Goal: Task Accomplishment & Management: Complete application form

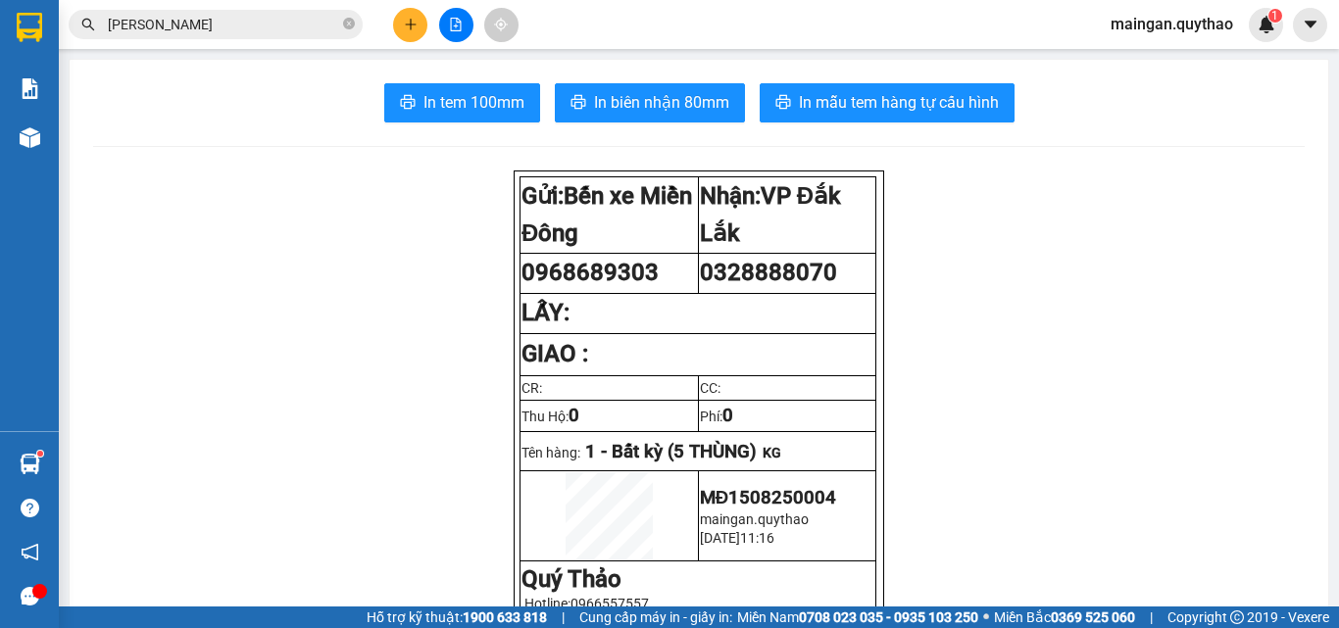
scroll to position [98, 0]
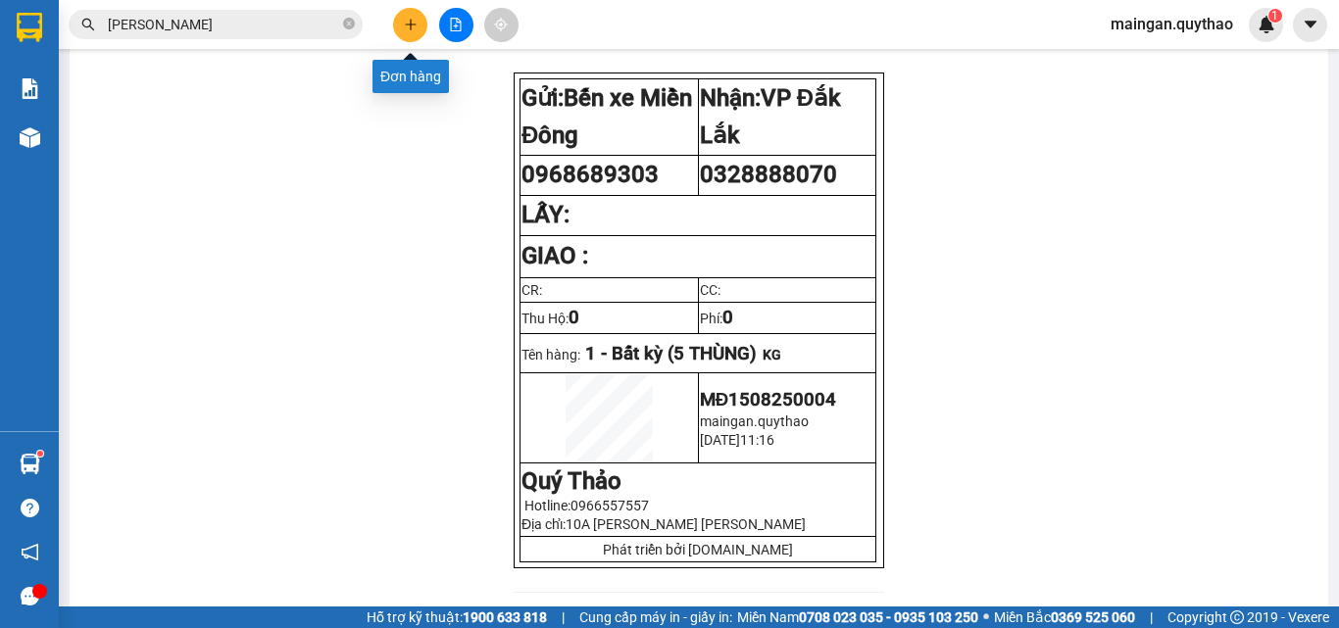
click at [411, 25] on icon "plus" at bounding box center [410, 24] width 11 height 1
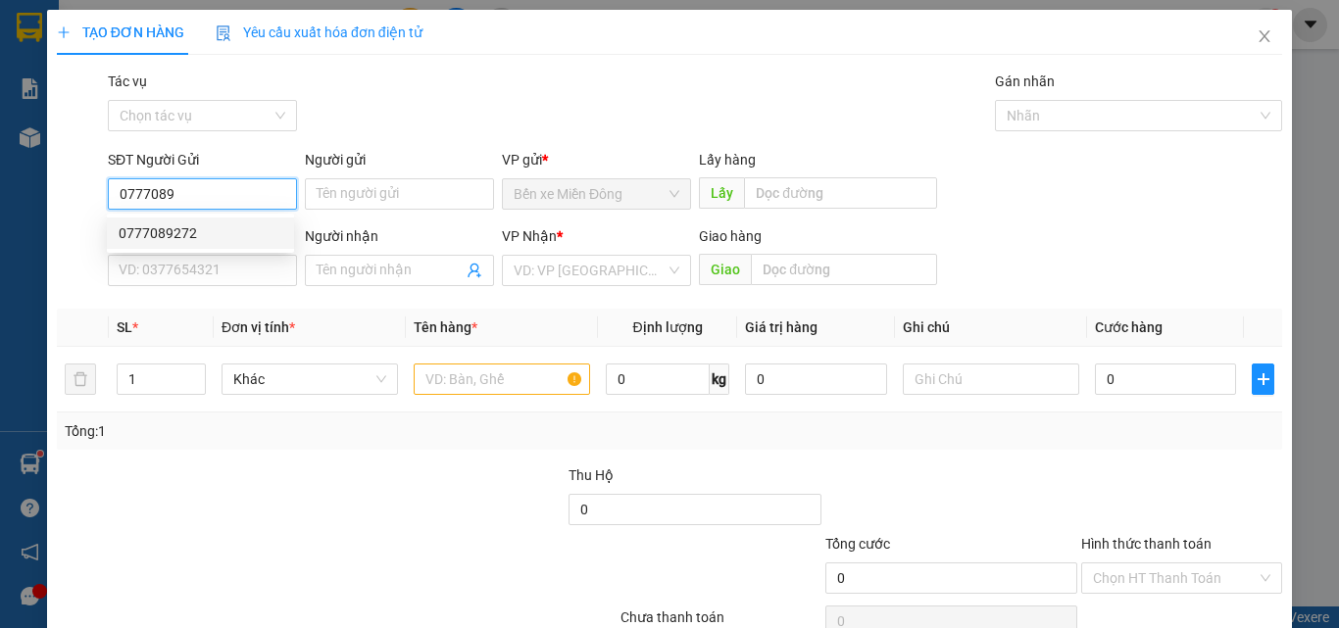
click at [250, 233] on div "0777089272" at bounding box center [201, 233] width 164 height 22
type input "0777089272"
type input "0796797048"
type input "0777089272"
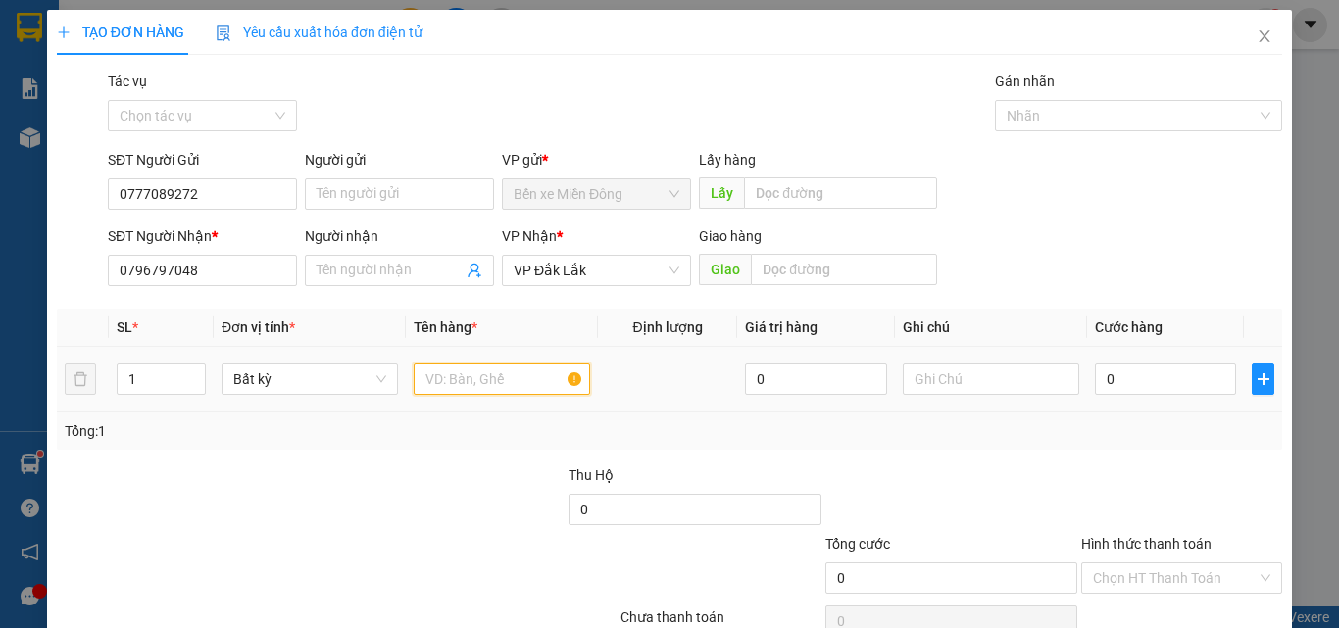
click at [482, 386] on input "text" at bounding box center [502, 379] width 176 height 31
type input "1 THÙNG XỐP"
click at [1147, 371] on input "0" at bounding box center [1165, 379] width 141 height 31
type input "05"
type input "5"
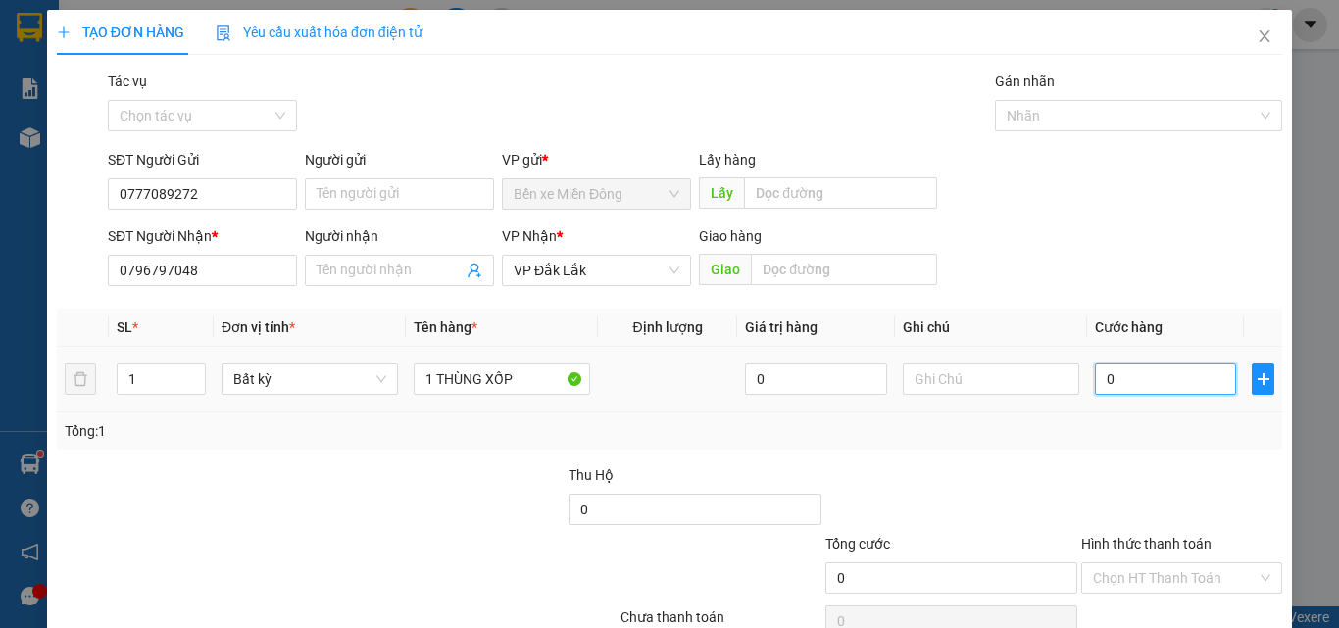
type input "5"
type input "050"
type input "50"
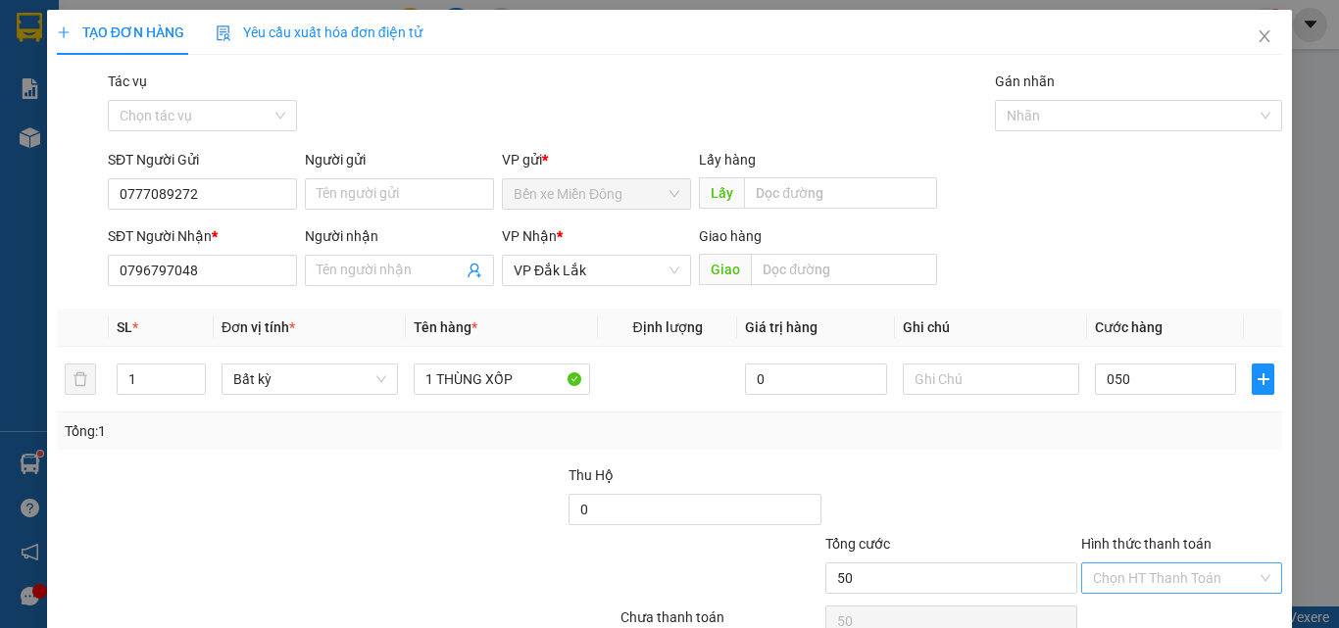
type input "50.000"
click at [1129, 558] on div "Transit Pickup Surcharge Ids Transit Deliver Surcharge Ids Transit Deliver Surc…" at bounding box center [669, 379] width 1225 height 616
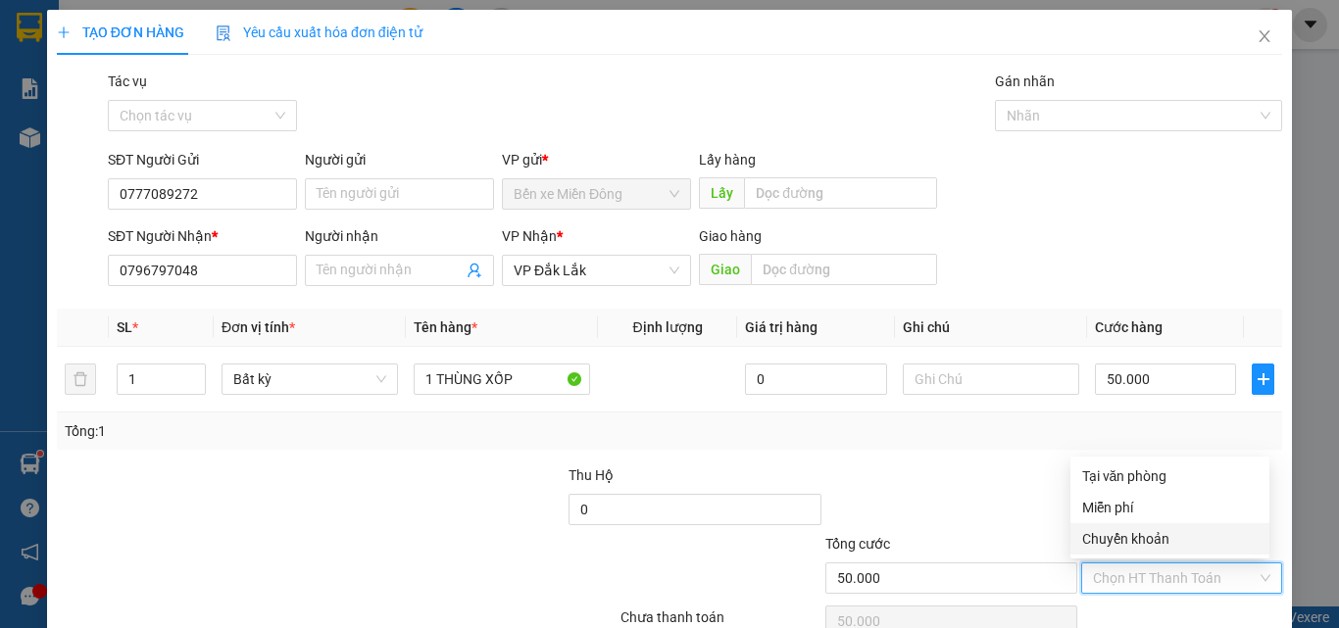
click at [1210, 553] on div "Chuyển khoản" at bounding box center [1169, 538] width 199 height 31
type input "0"
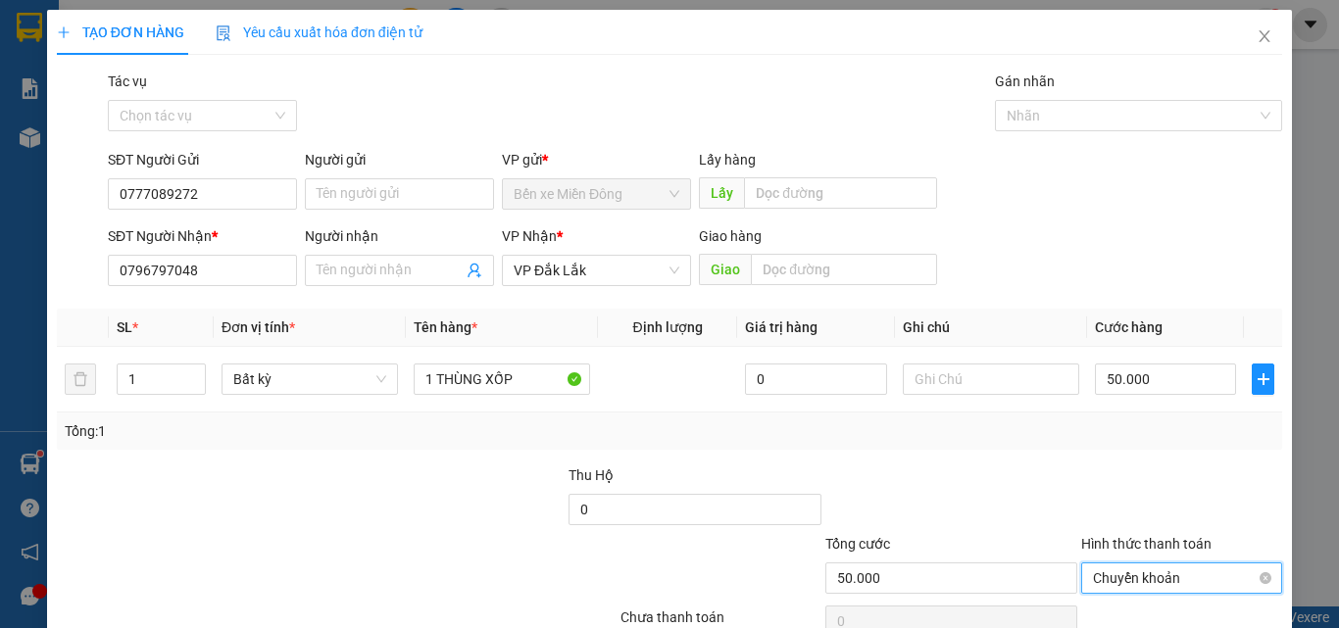
click at [1159, 590] on span "Chuyển khoản" at bounding box center [1181, 578] width 177 height 29
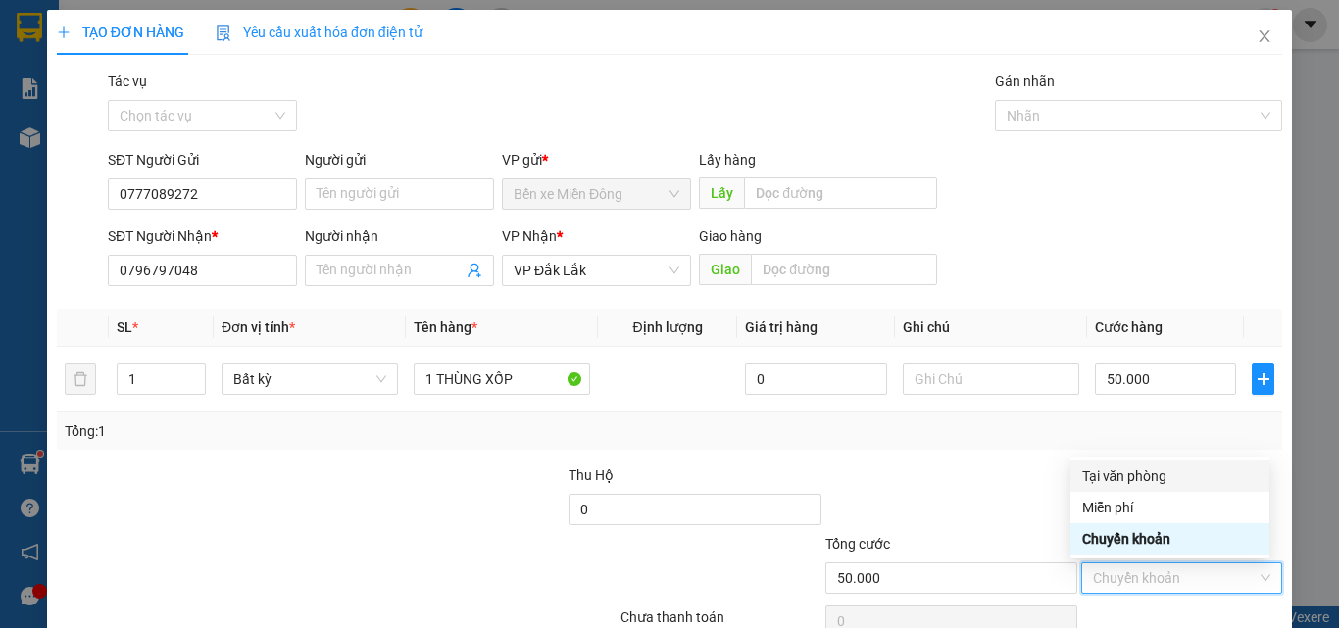
click at [1178, 477] on div "Tại văn phòng" at bounding box center [1169, 477] width 175 height 22
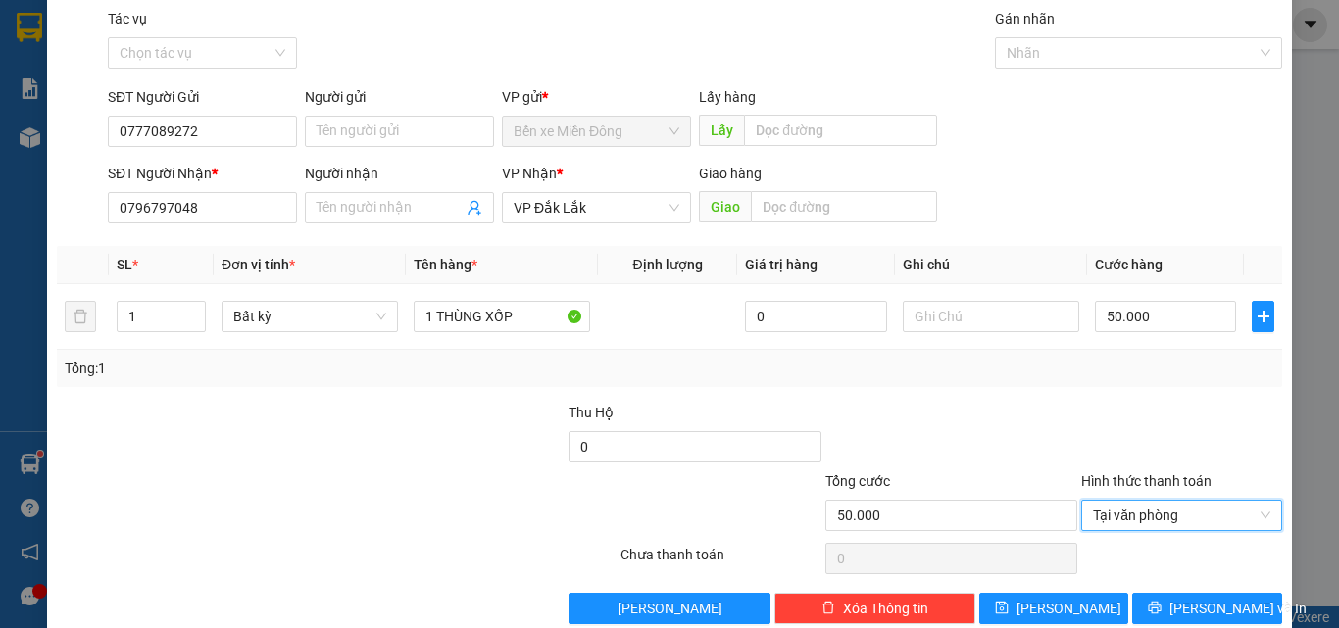
scroll to position [97, 0]
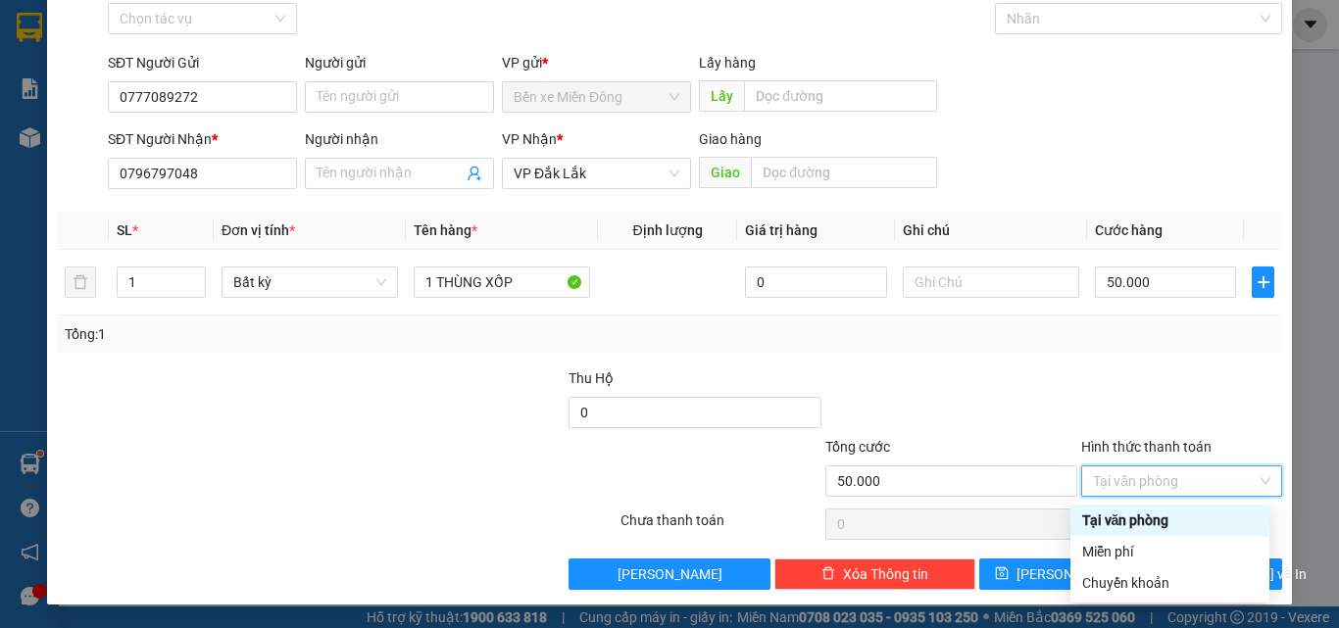
click at [1248, 509] on div "Tại văn phòng" at bounding box center [1169, 520] width 199 height 31
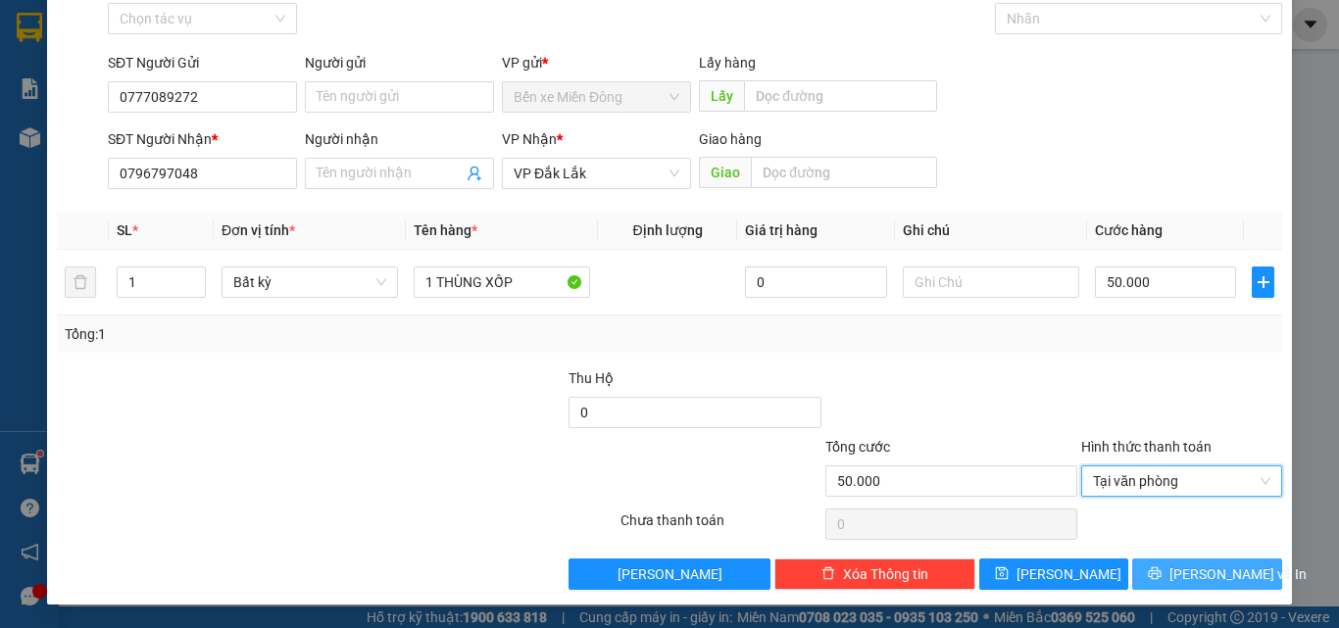
click at [1226, 565] on span "[PERSON_NAME] và In" at bounding box center [1237, 575] width 137 height 22
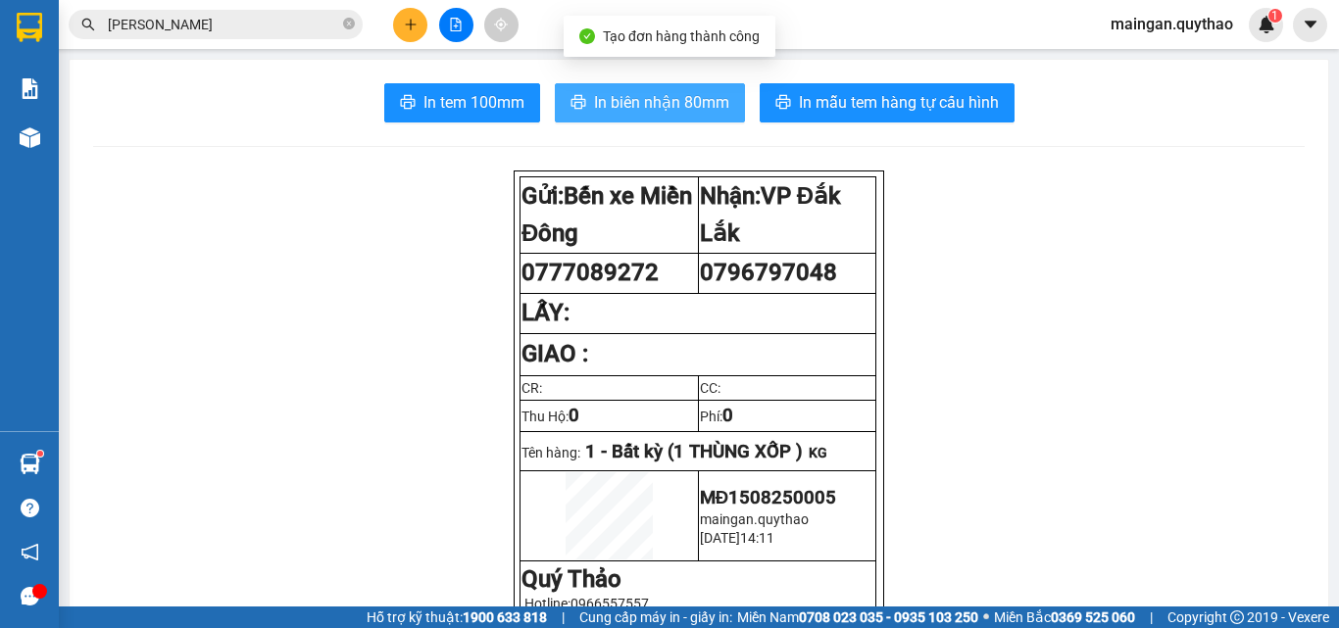
drag, startPoint x: 637, startPoint y: 70, endPoint x: 629, endPoint y: 107, distance: 38.1
click at [630, 108] on span "In biên nhận 80mm" at bounding box center [661, 102] width 135 height 25
click at [631, 108] on span "In biên nhận 80mm" at bounding box center [661, 102] width 135 height 25
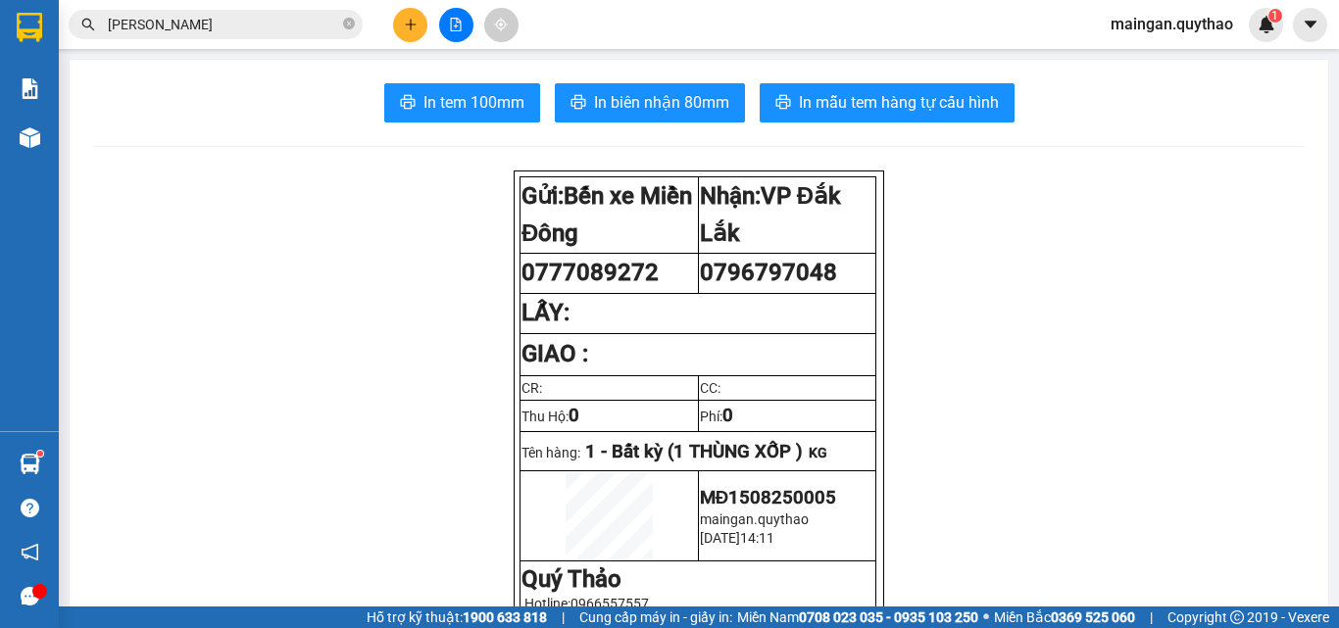
click at [486, 109] on span "In tem 100mm" at bounding box center [473, 102] width 101 height 25
click at [456, 24] on icon "file-add" at bounding box center [456, 25] width 14 height 14
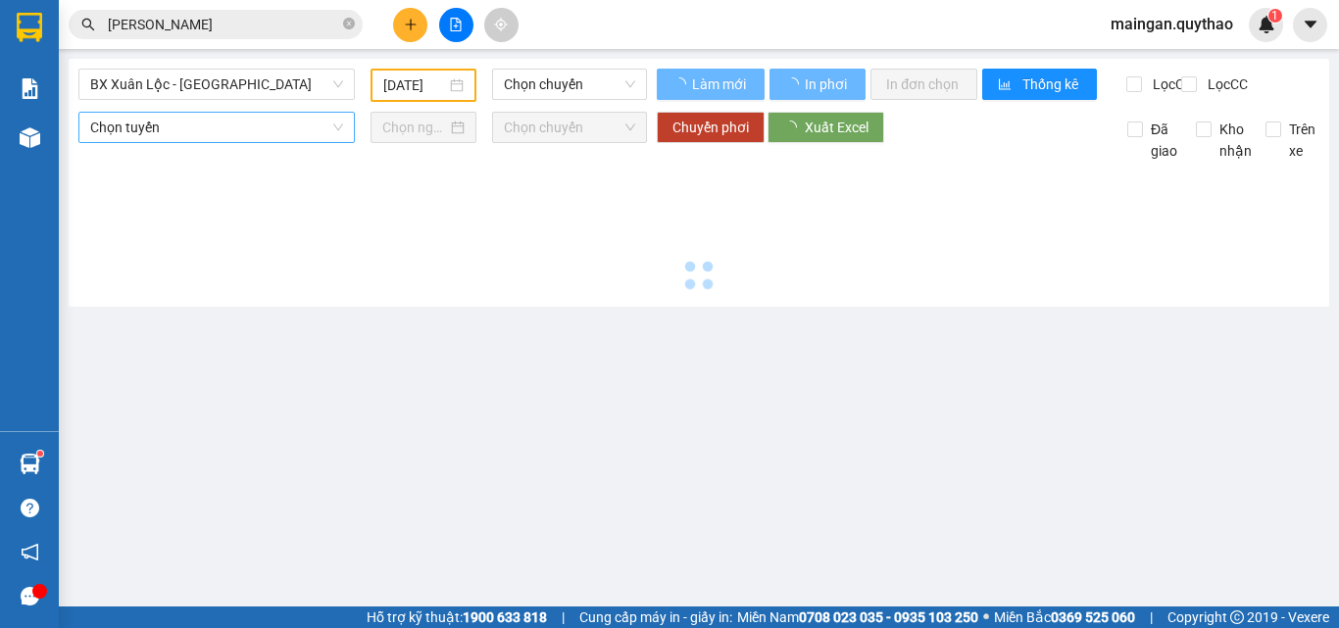
type input "[DATE]"
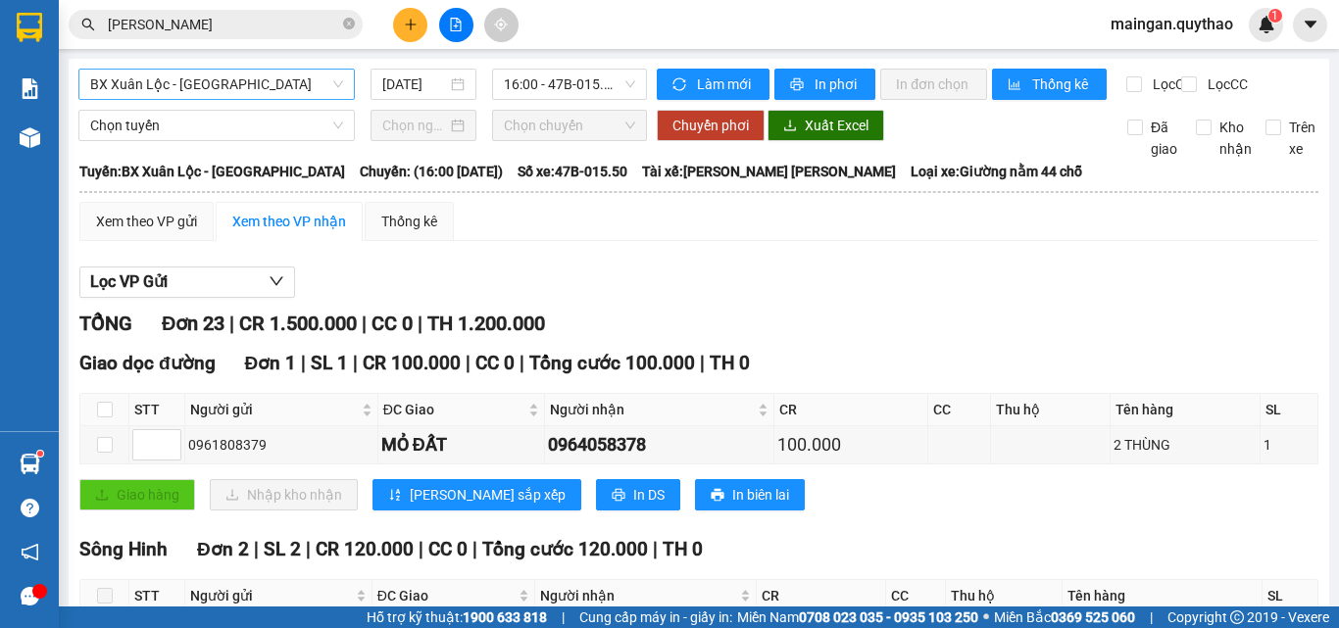
click at [267, 97] on span "BX Xuân Lộc - [GEOGRAPHIC_DATA]" at bounding box center [216, 84] width 253 height 29
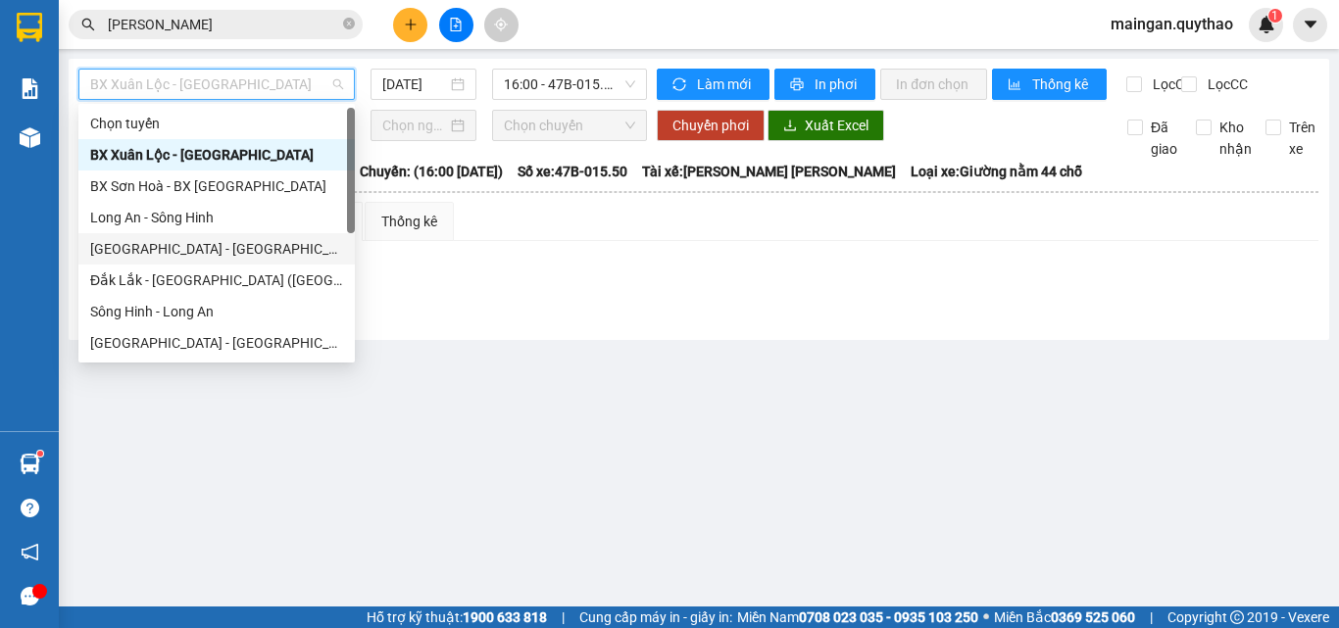
click at [275, 242] on div "[GEOGRAPHIC_DATA] - [GEOGRAPHIC_DATA] ([GEOGRAPHIC_DATA] mới)" at bounding box center [216, 249] width 253 height 22
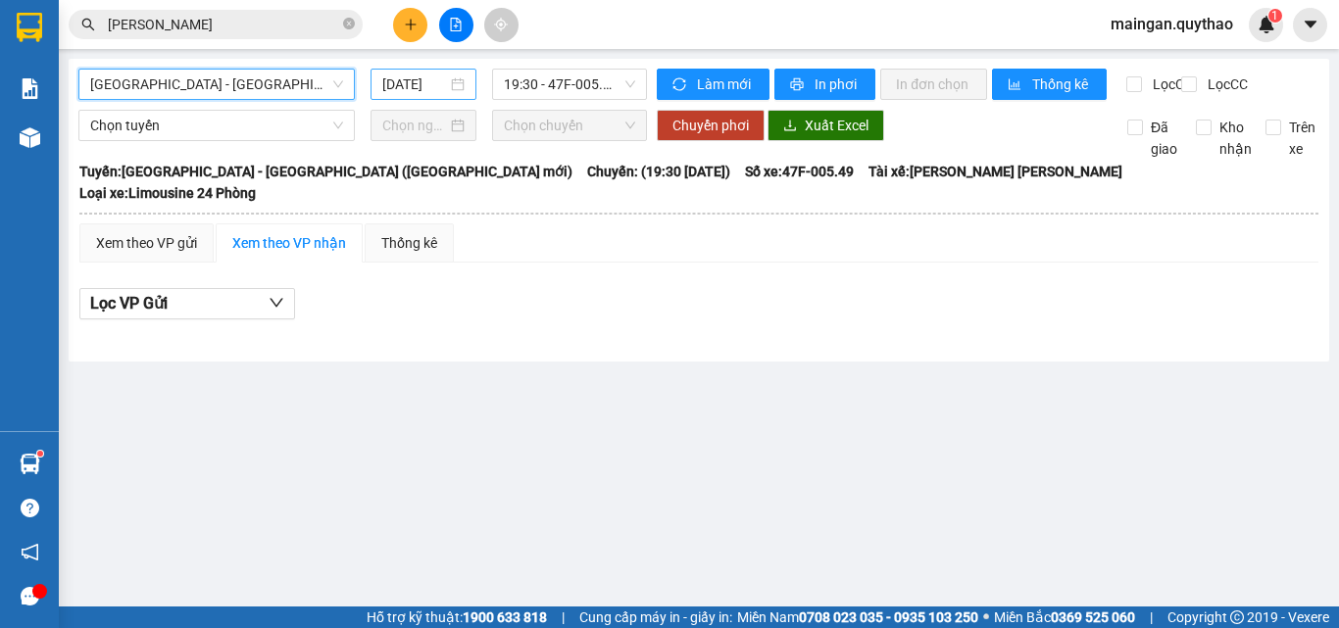
click at [400, 97] on div "[DATE]" at bounding box center [423, 84] width 106 height 31
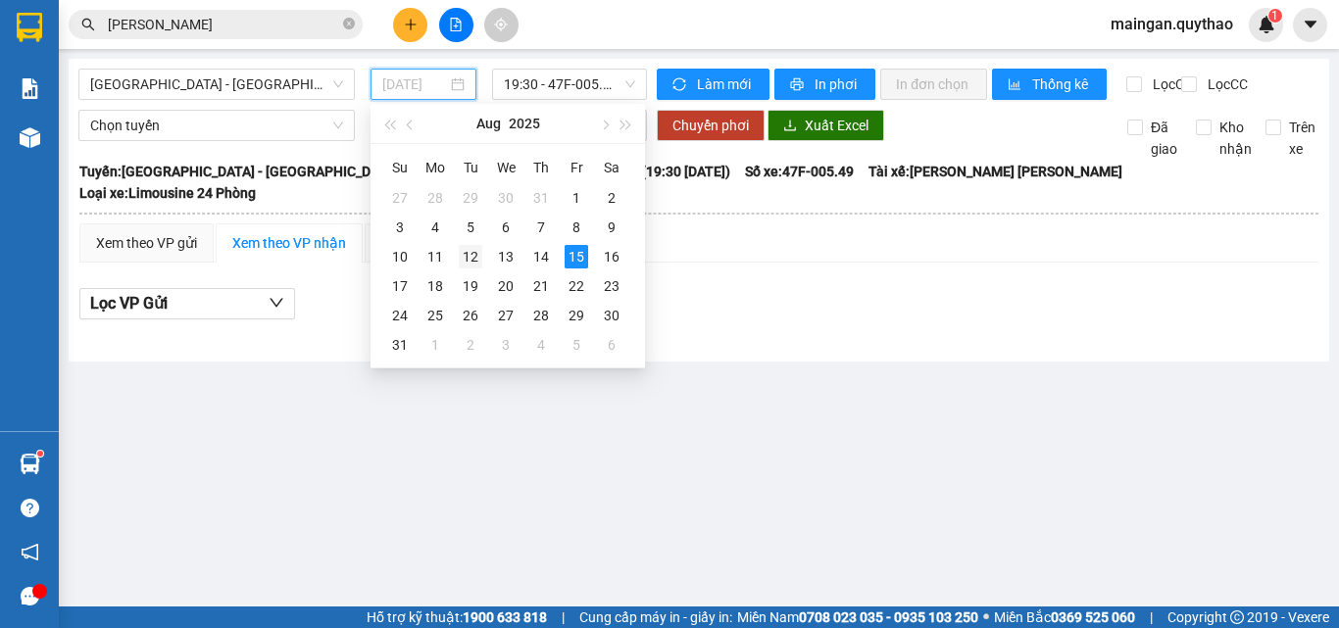
click at [474, 254] on div "12" at bounding box center [471, 257] width 24 height 24
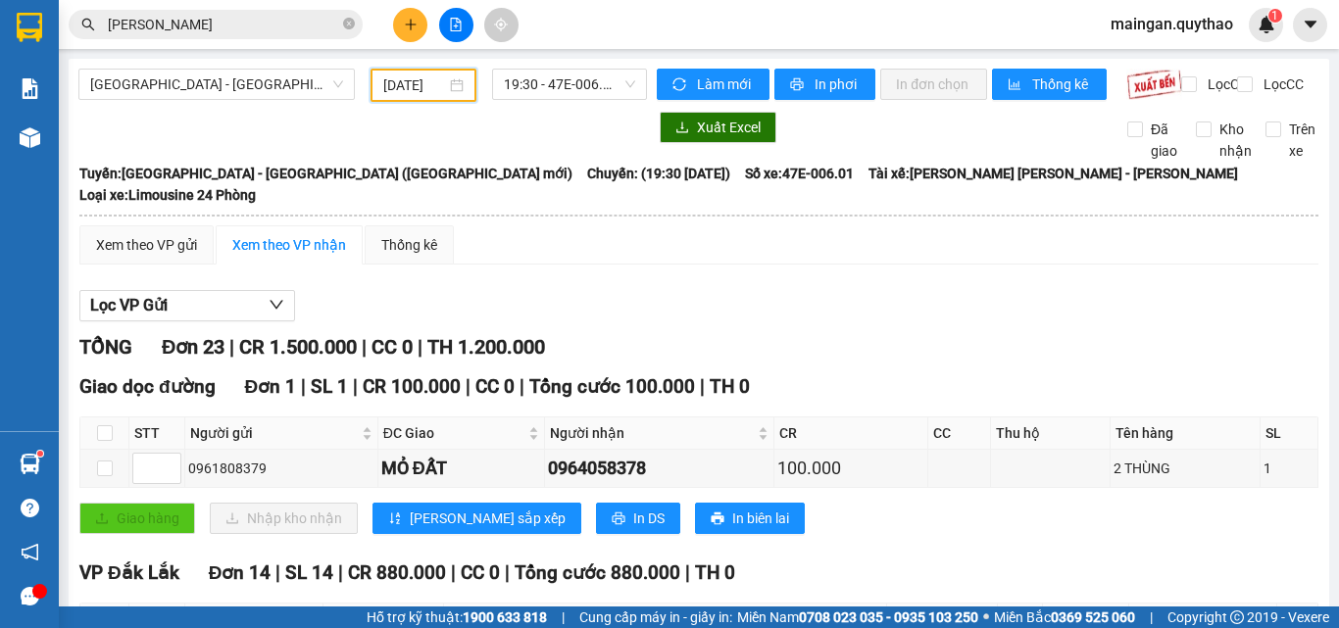
click at [390, 77] on input "[DATE]" at bounding box center [414, 85] width 63 height 22
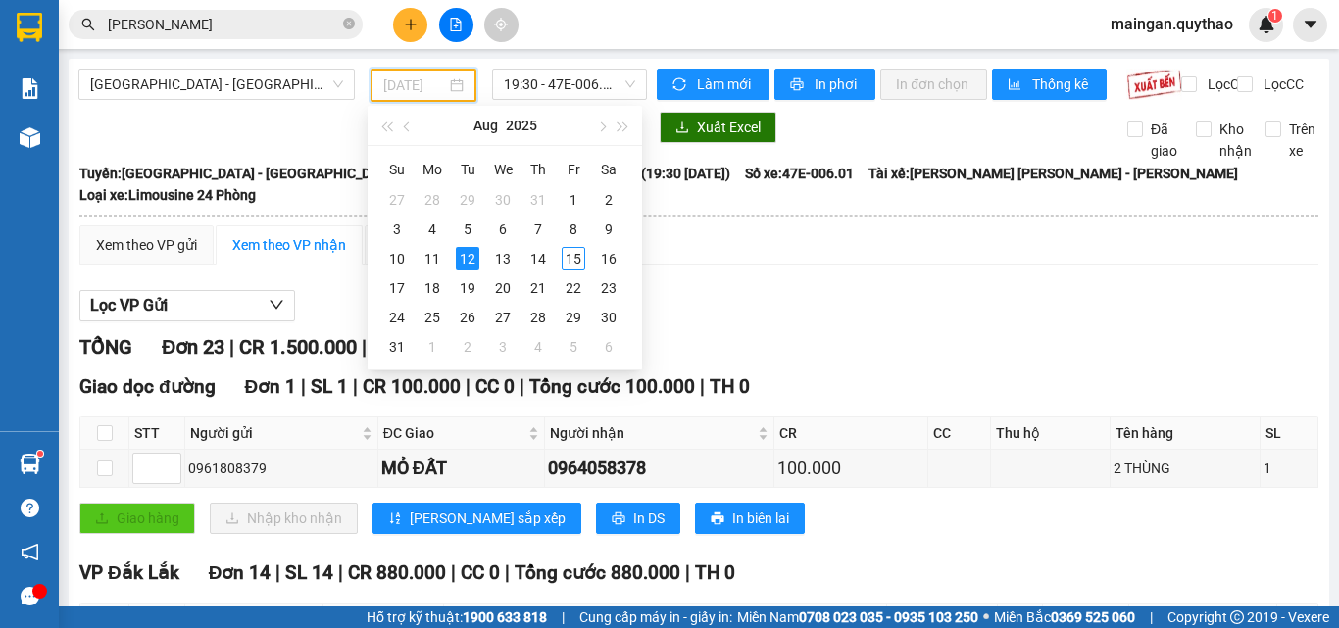
type input "[DATE]"
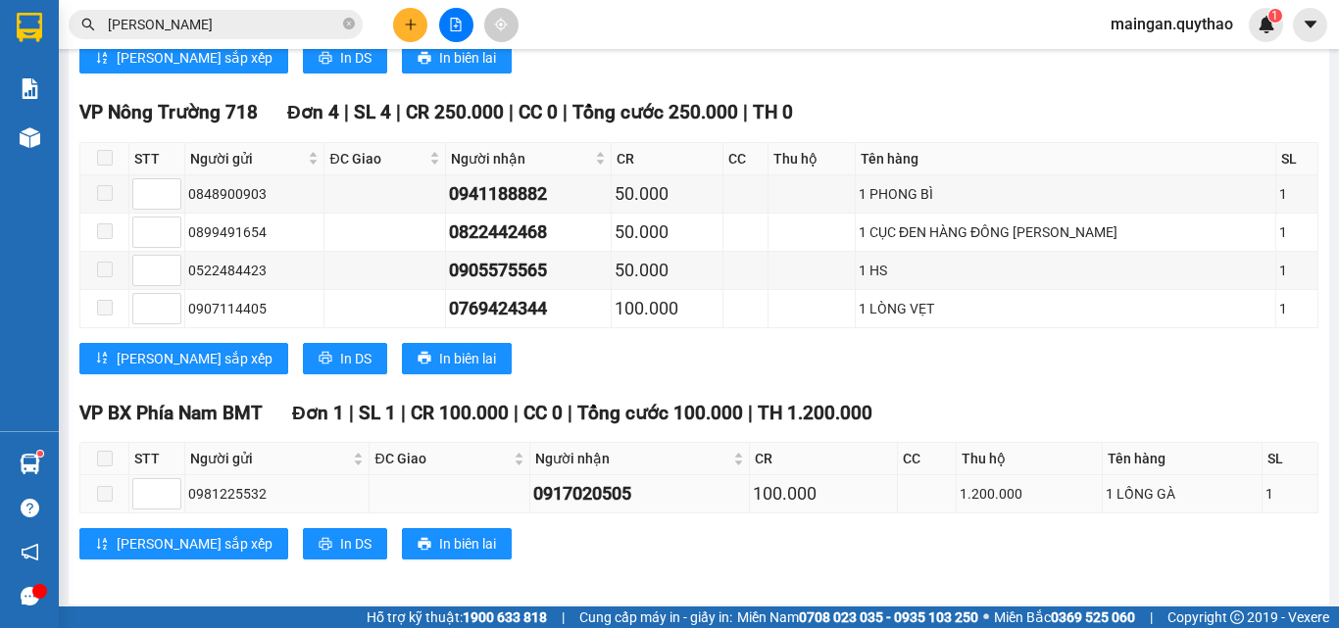
scroll to position [1555, 0]
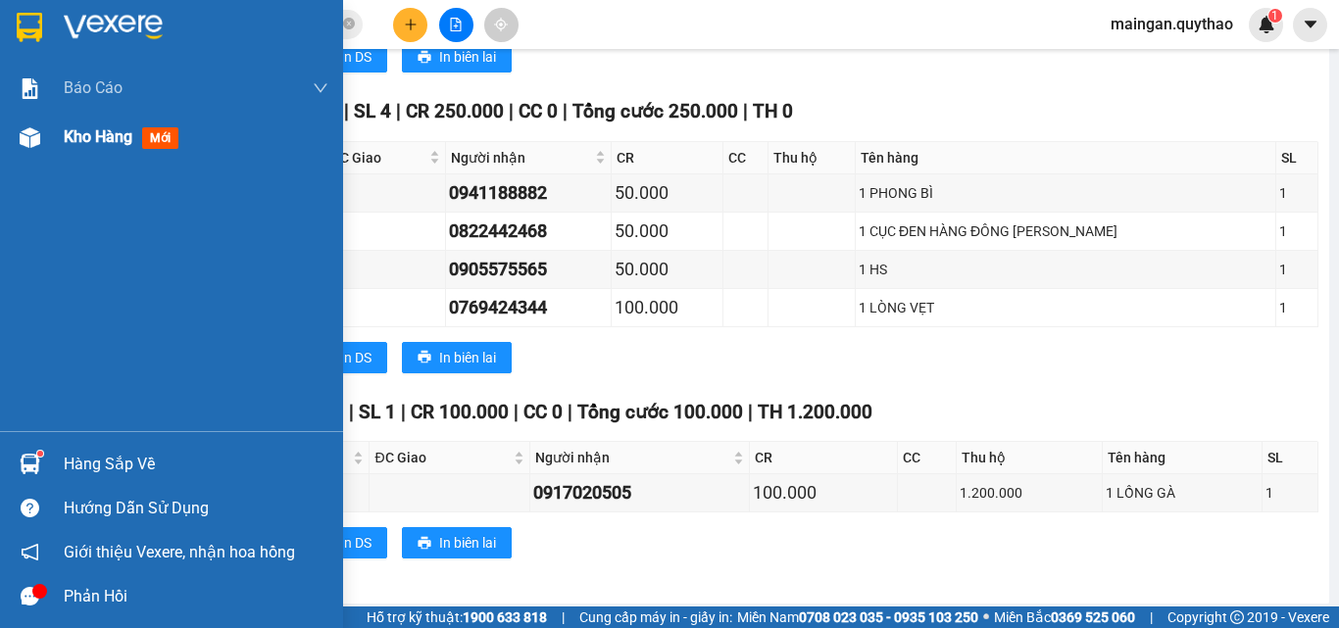
click at [50, 149] on div "Kho hàng mới" at bounding box center [171, 137] width 343 height 49
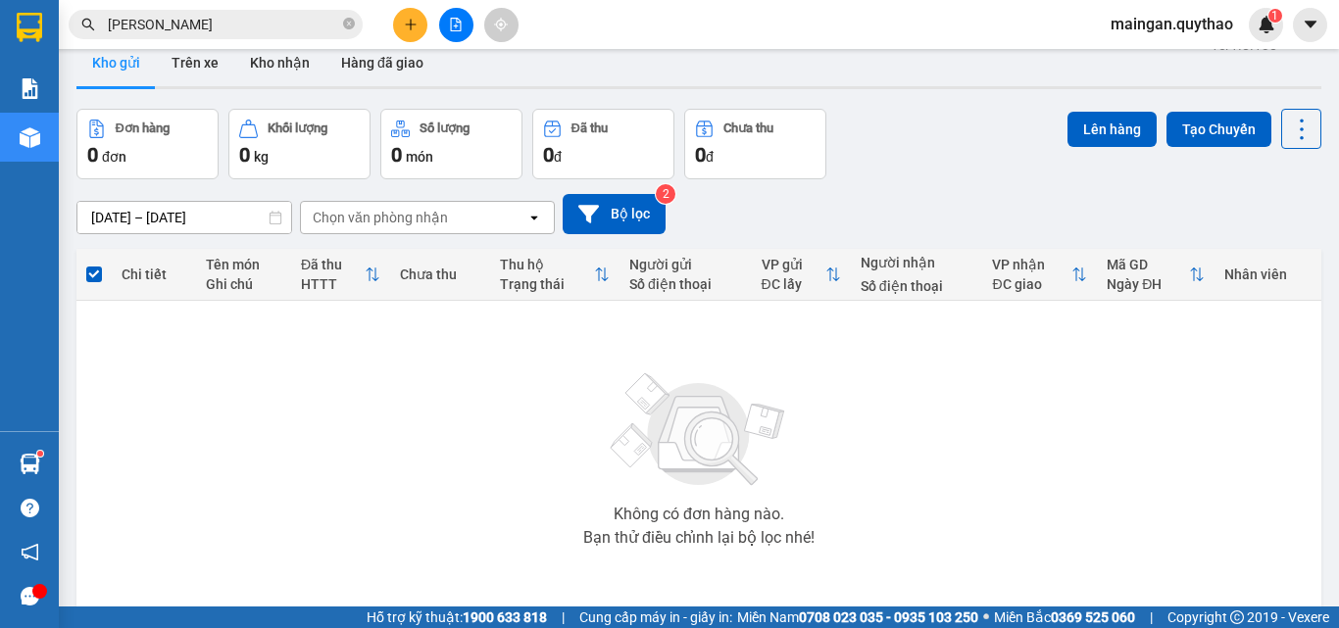
scroll to position [109, 0]
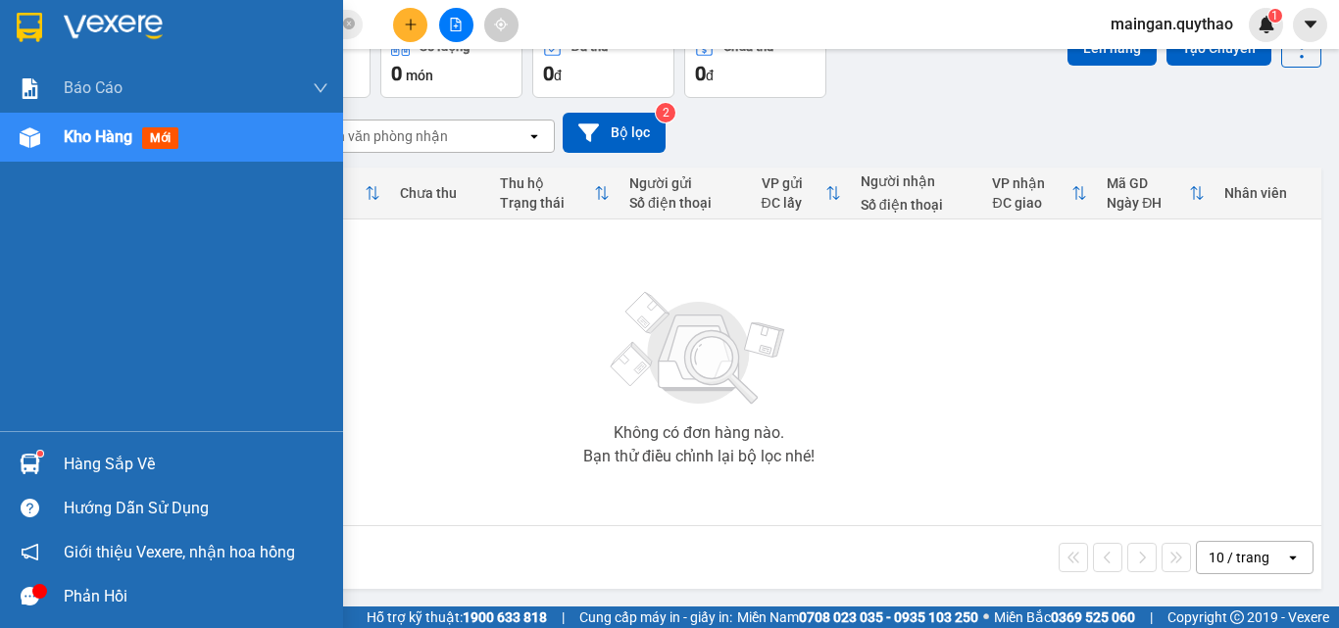
click at [48, 134] on div "Kho hàng mới" at bounding box center [171, 137] width 343 height 49
click at [49, 133] on div "Kho hàng mới" at bounding box center [171, 137] width 343 height 49
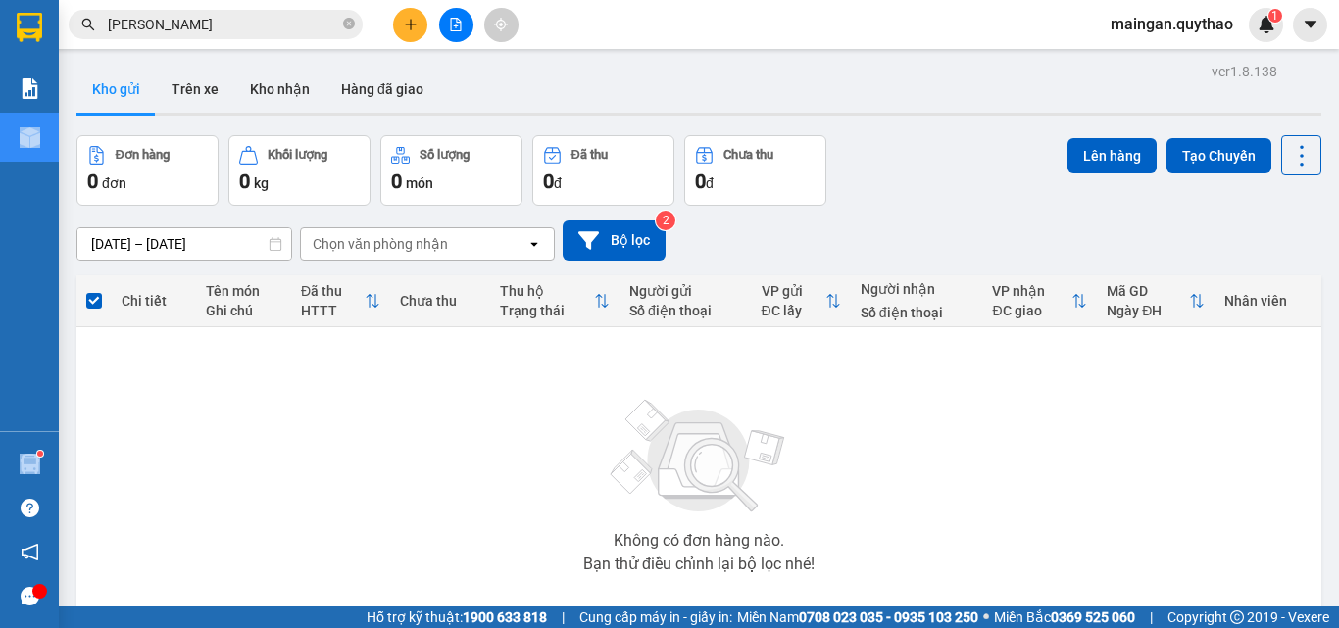
scroll to position [0, 0]
click at [212, 242] on input "[DATE] – [DATE]" at bounding box center [184, 244] width 214 height 31
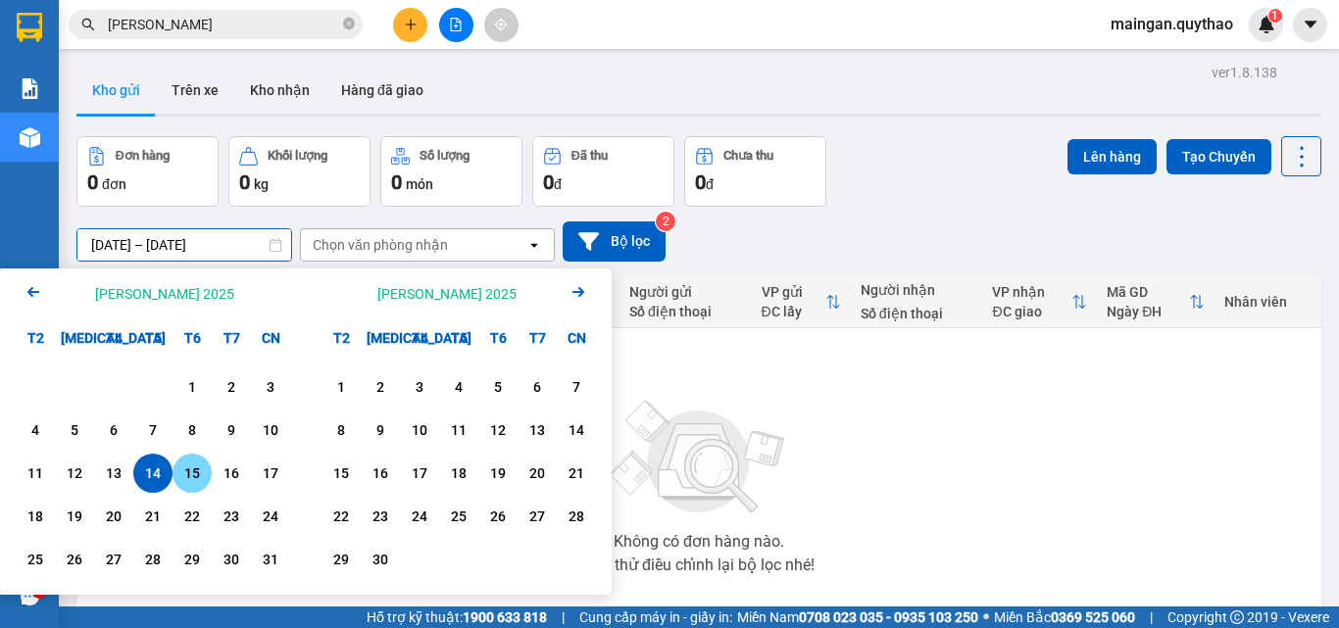
click at [179, 475] on div "15" at bounding box center [191, 474] width 27 height 24
click at [180, 474] on div "15" at bounding box center [191, 474] width 27 height 24
type input "[DATE] – [DATE]"
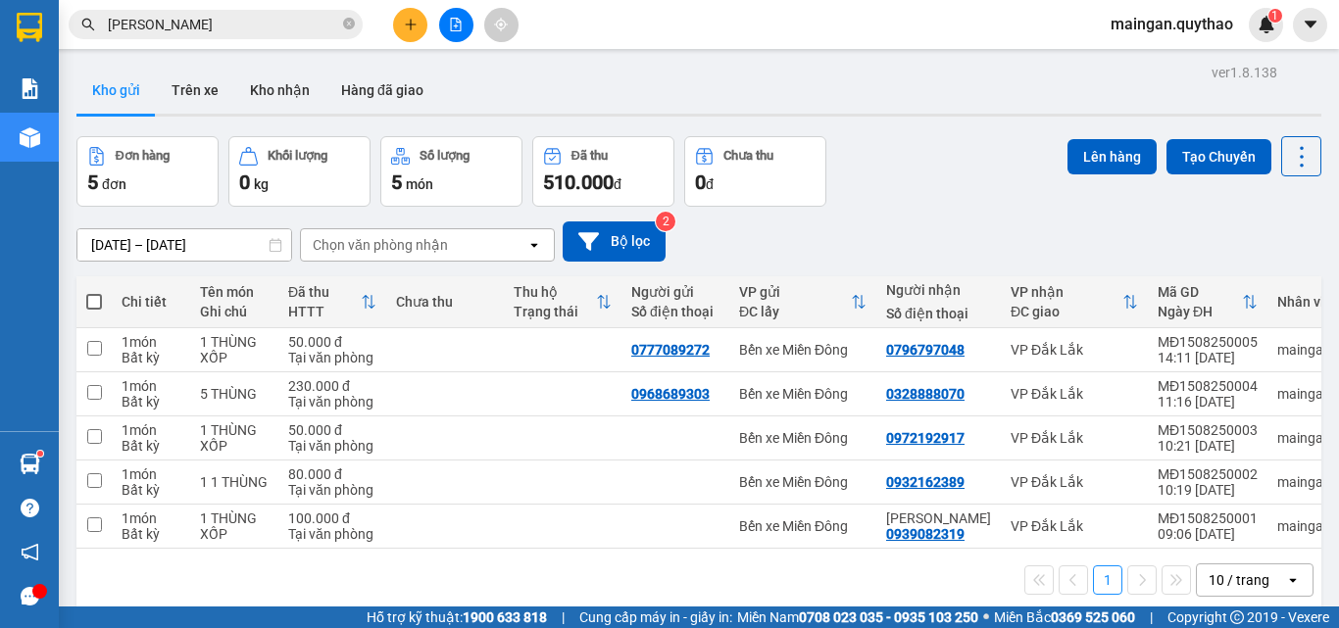
click at [1285, 588] on icon "open" at bounding box center [1293, 580] width 16 height 16
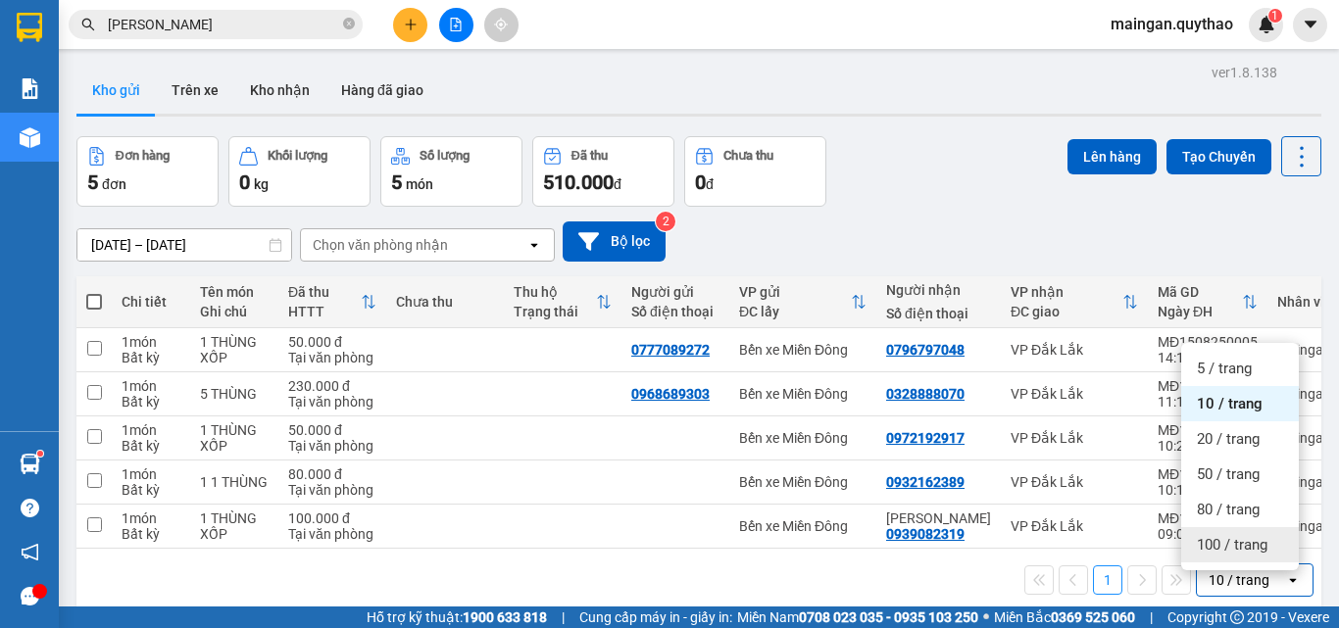
click at [1234, 536] on span "100 / trang" at bounding box center [1232, 545] width 71 height 20
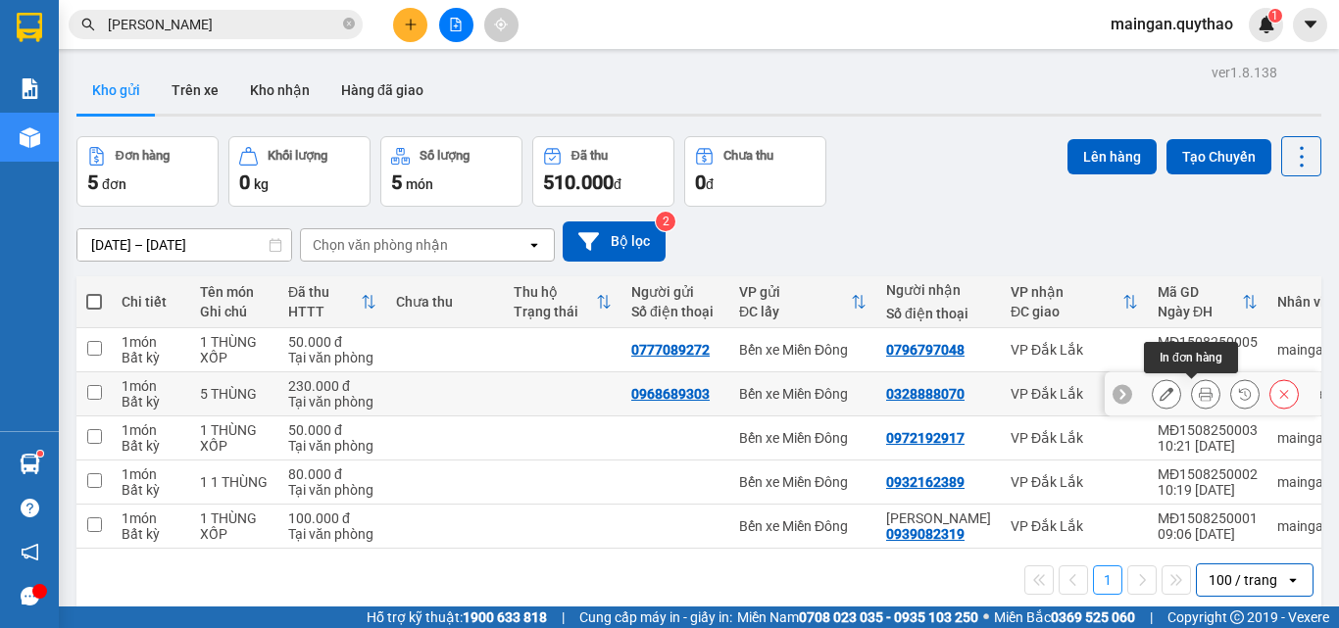
click at [1199, 397] on icon at bounding box center [1206, 394] width 14 height 14
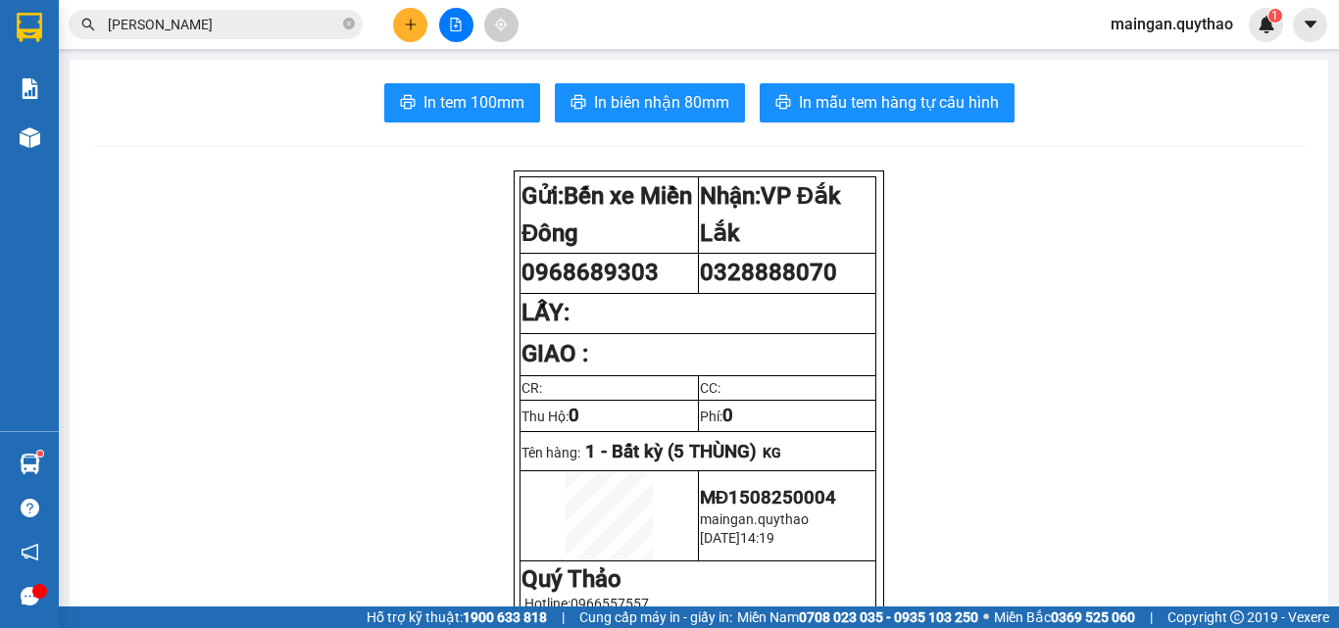
scroll to position [530, 0]
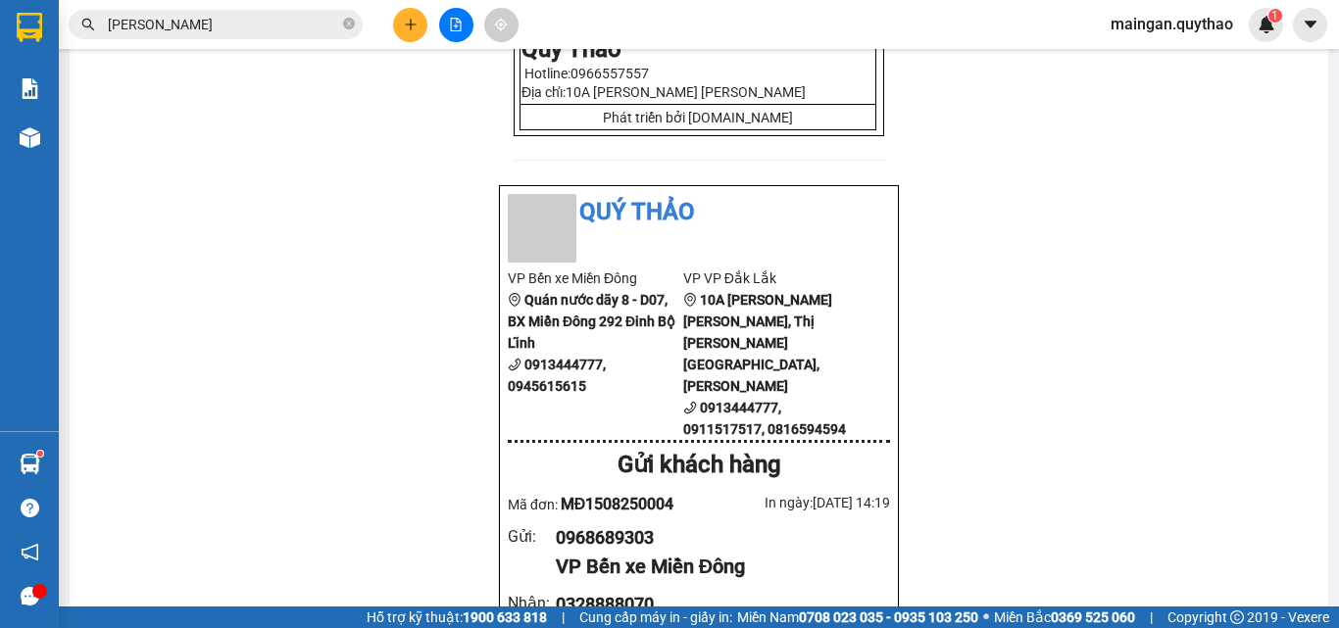
click at [413, 44] on div "Kết quả [PERSON_NAME] ( 398 ) Bộ lọc Mã ĐH Trạng thái Món hàng Thu hộ [PERSON_N…" at bounding box center [669, 24] width 1339 height 49
click at [402, 34] on button at bounding box center [410, 25] width 34 height 34
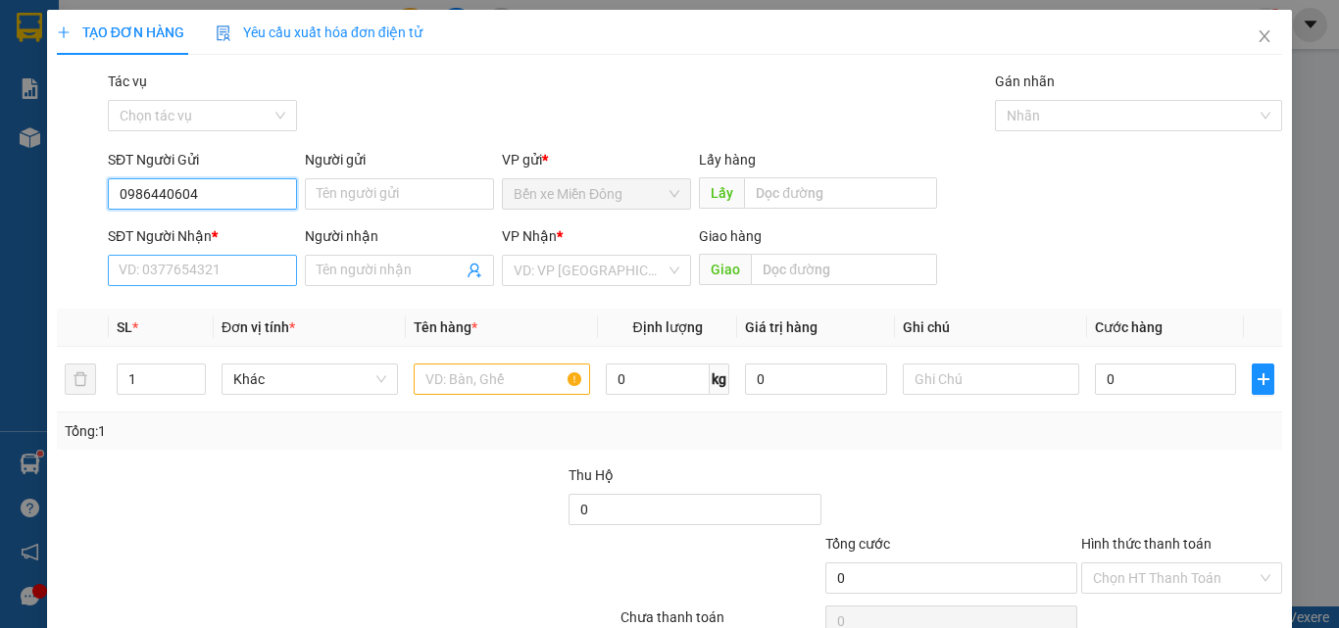
type input "0986440604"
click at [158, 276] on input "SĐT Người Nhận *" at bounding box center [202, 270] width 189 height 31
drag, startPoint x: 254, startPoint y: 192, endPoint x: 0, endPoint y: 191, distance: 253.8
click at [0, 191] on div "TẠO ĐƠN HÀNG Yêu cầu xuất [PERSON_NAME] điện tử Transit Pickup Surcharge Ids Tr…" at bounding box center [669, 314] width 1339 height 628
click at [262, 233] on div "0976725223" at bounding box center [201, 233] width 164 height 22
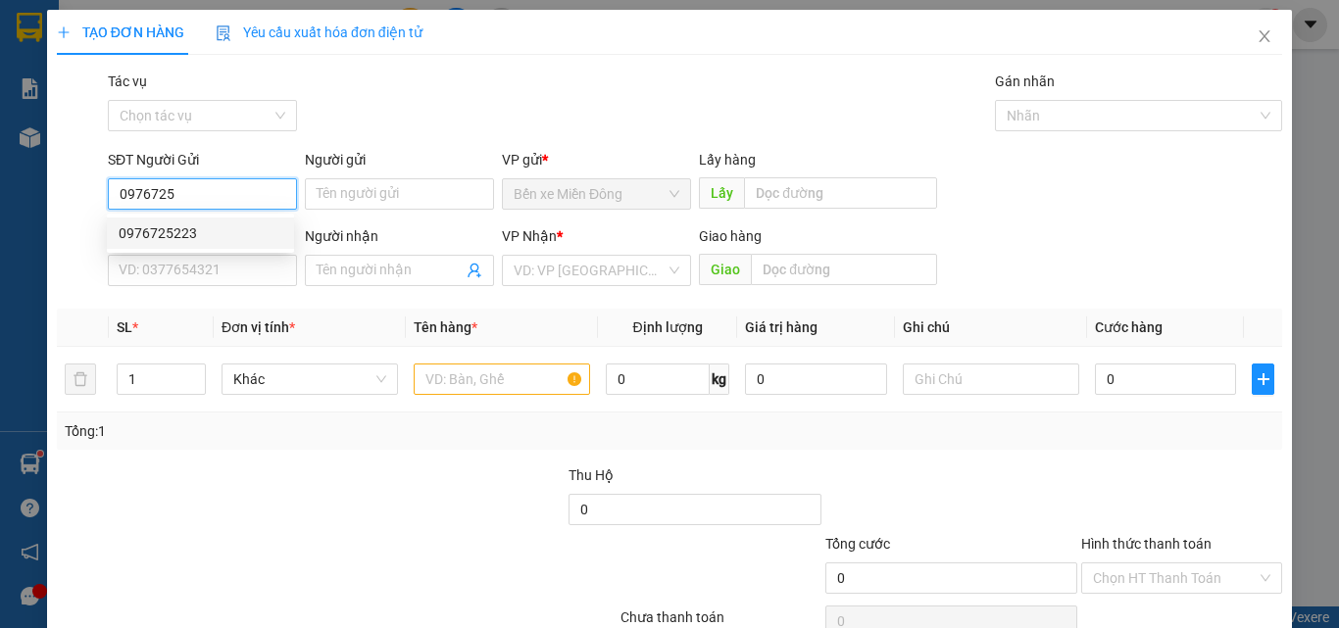
type input "0976725223"
type input "0986440604"
type input "0976725223"
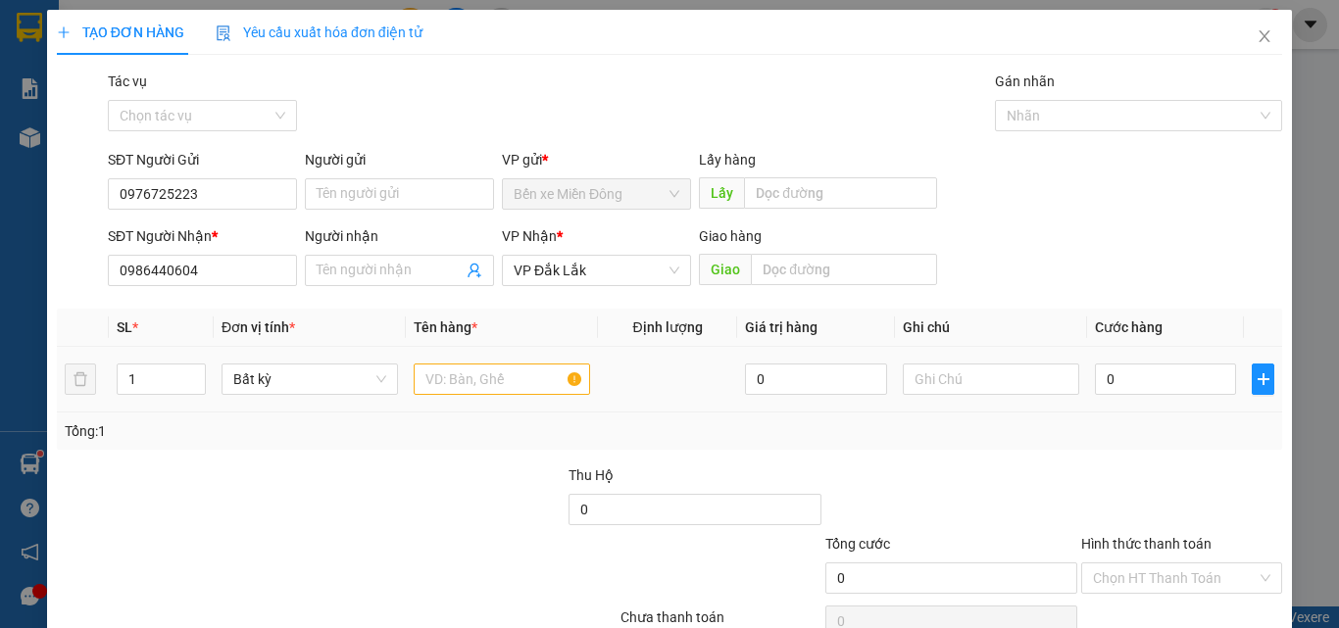
click at [468, 406] on td at bounding box center [502, 380] width 192 height 66
click at [484, 389] on input "text" at bounding box center [502, 379] width 176 height 31
type input "T"
drag, startPoint x: 512, startPoint y: 497, endPoint x: 504, endPoint y: 532, distance: 36.1
type input "1 THÙNG"
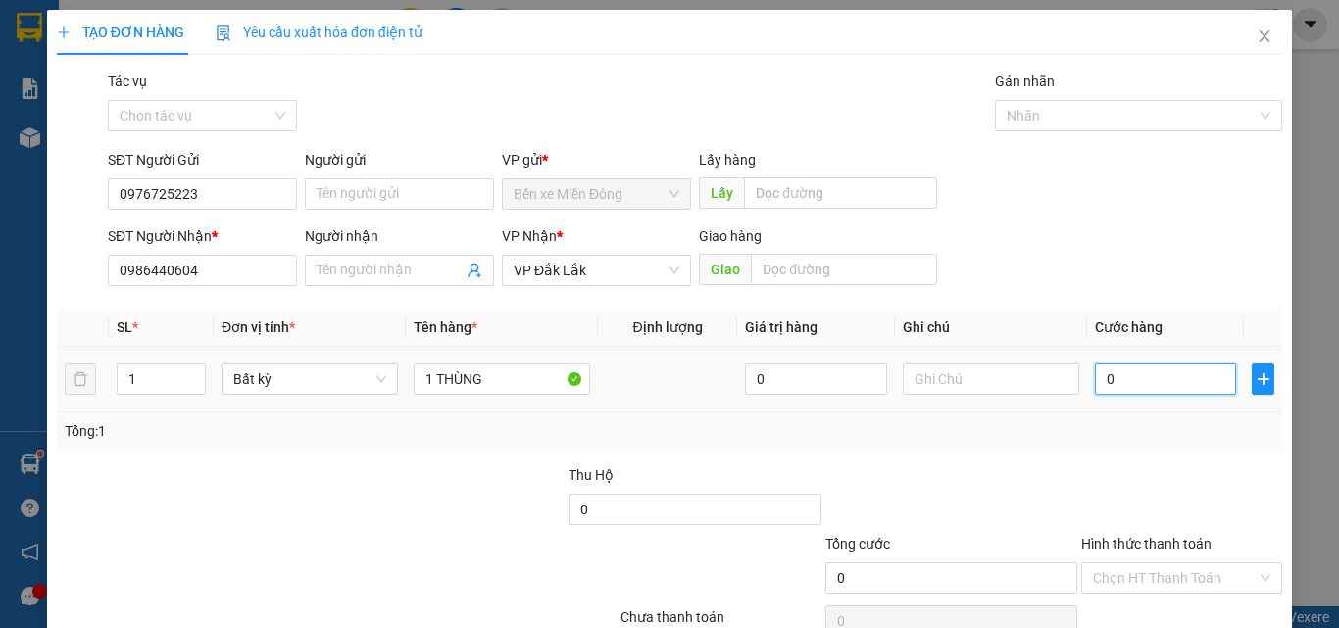
drag, startPoint x: 504, startPoint y: 532, endPoint x: 1110, endPoint y: 378, distance: 625.9
click at [1110, 378] on input "0" at bounding box center [1165, 379] width 141 height 31
type input "04"
type input "4"
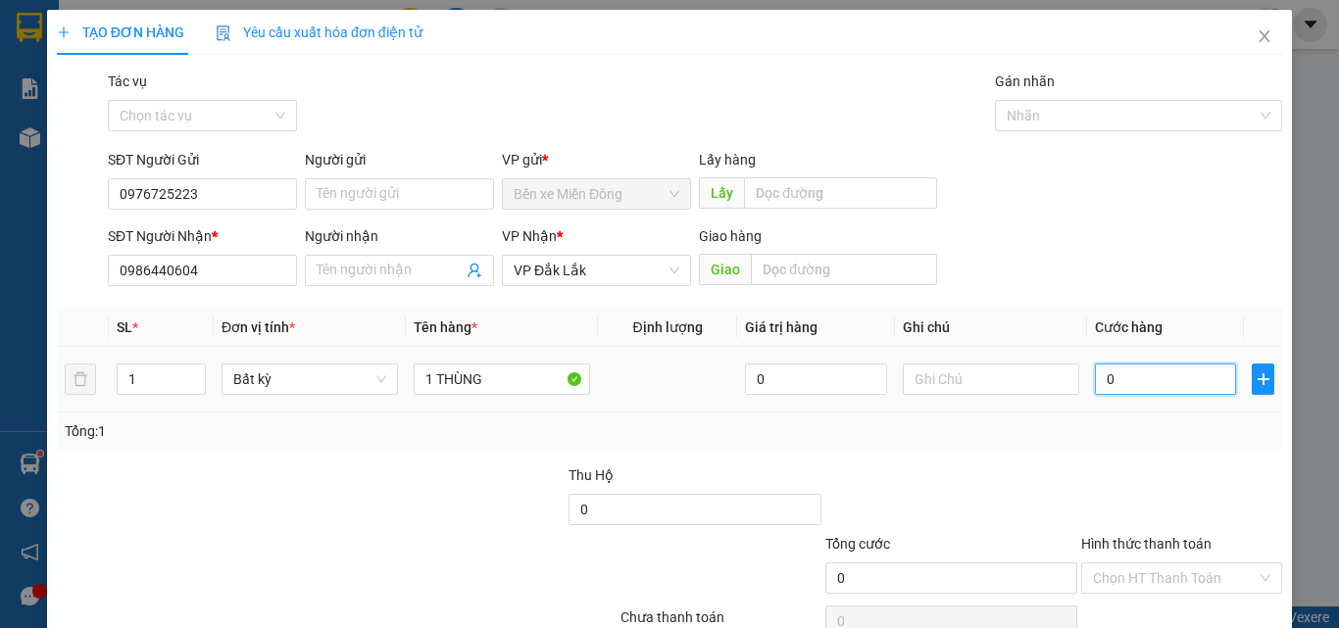
type input "4"
type input "040"
type input "40"
type input "40.000"
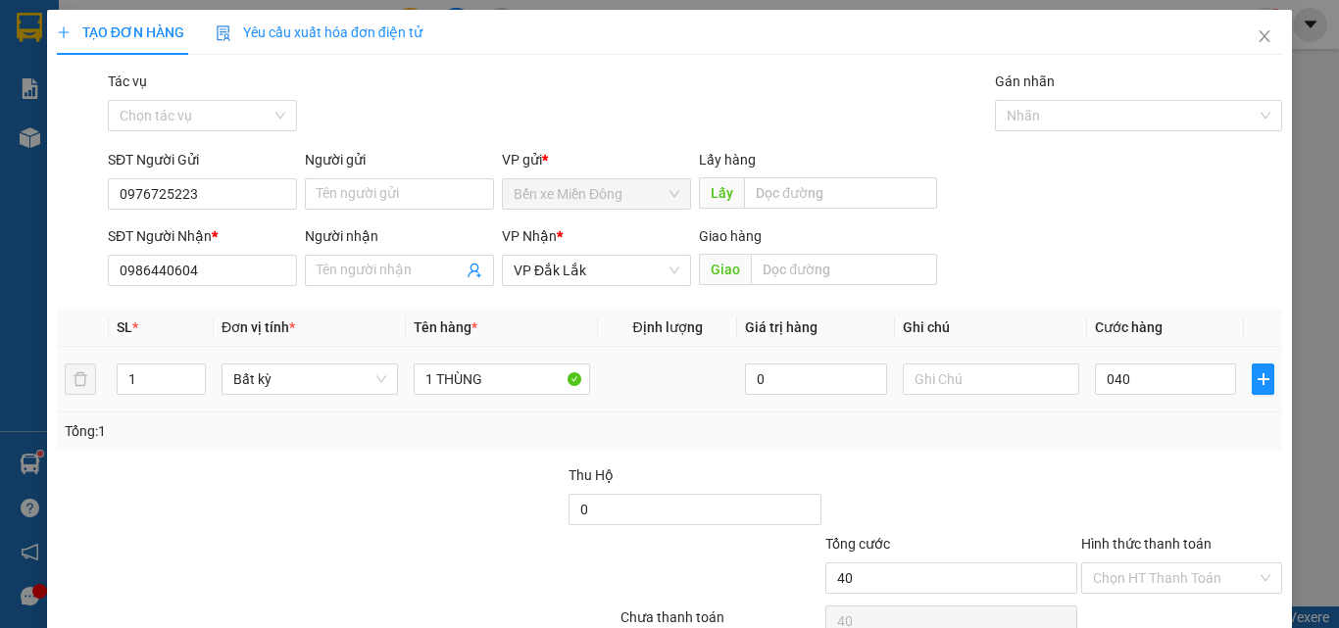
type input "40.000"
drag, startPoint x: 1118, startPoint y: 487, endPoint x: 1174, endPoint y: 560, distance: 91.5
click at [1125, 496] on div "Transit Pickup Surcharge Ids Transit Deliver Surcharge Ids Transit Deliver Surc…" at bounding box center [669, 379] width 1225 height 616
drag, startPoint x: 1178, startPoint y: 580, endPoint x: 1157, endPoint y: 441, distance: 140.7
click at [1180, 576] on input "Hình thức thanh toán" at bounding box center [1175, 578] width 164 height 29
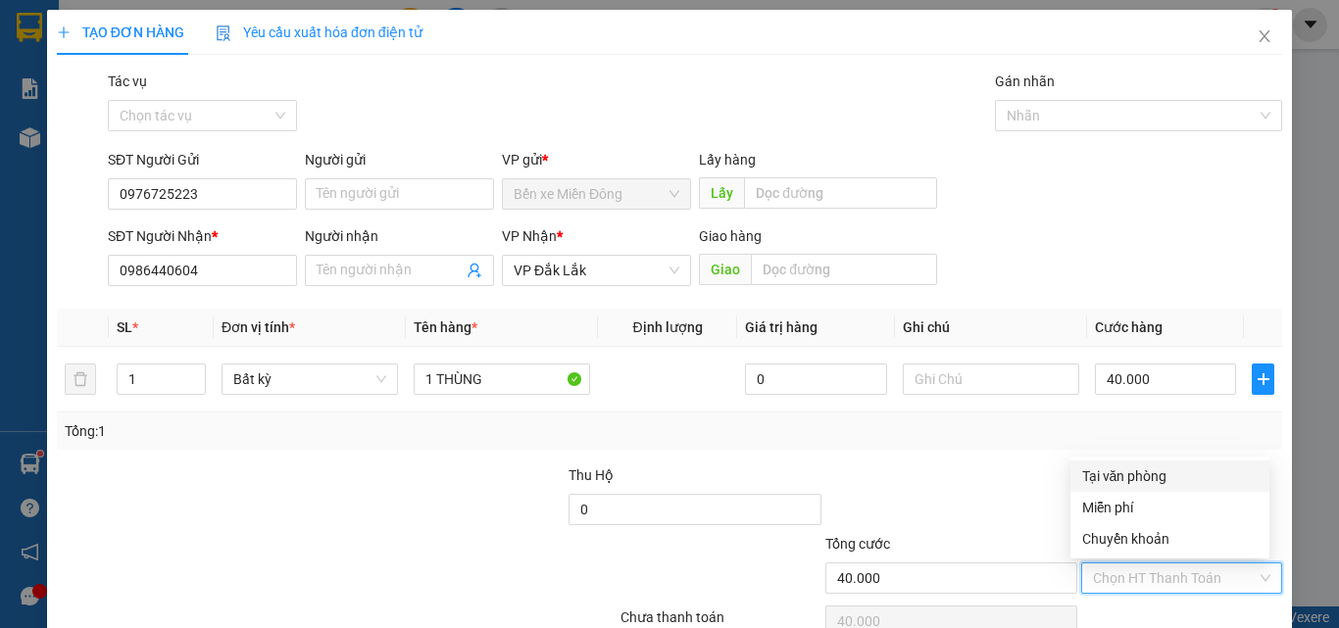
drag, startPoint x: 1155, startPoint y: 464, endPoint x: 1150, endPoint y: 508, distance: 44.5
click at [1155, 469] on div "Tại văn phòng" at bounding box center [1169, 476] width 199 height 31
type input "0"
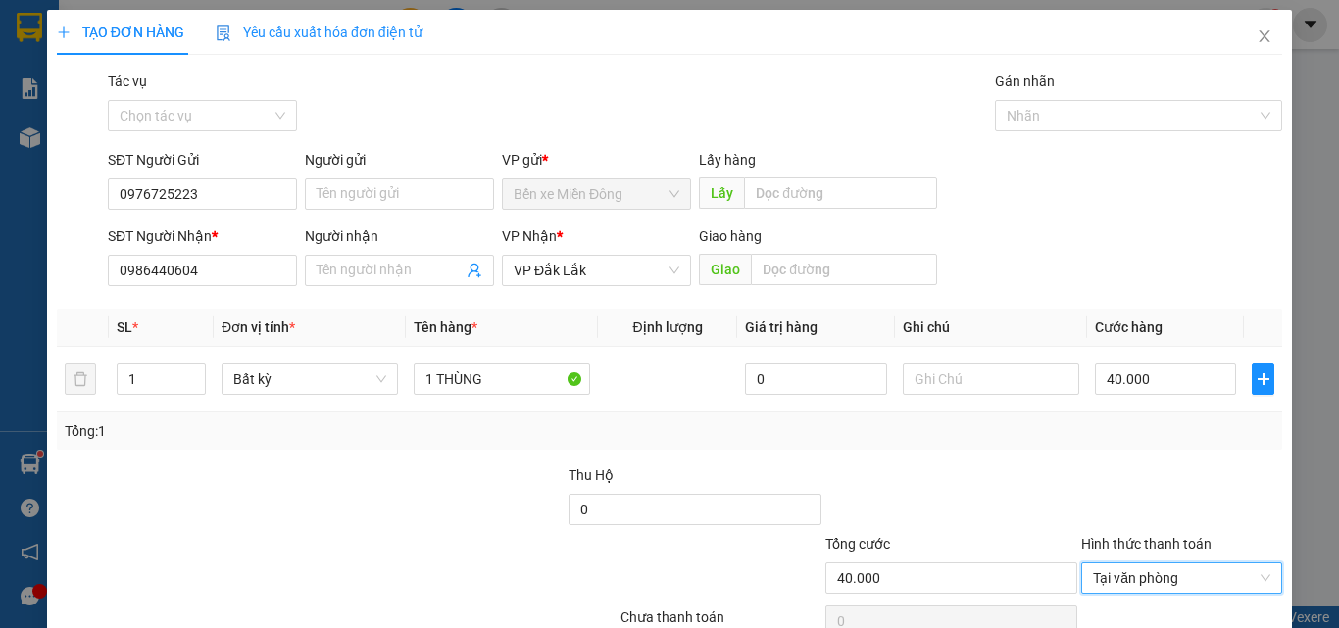
scroll to position [97, 0]
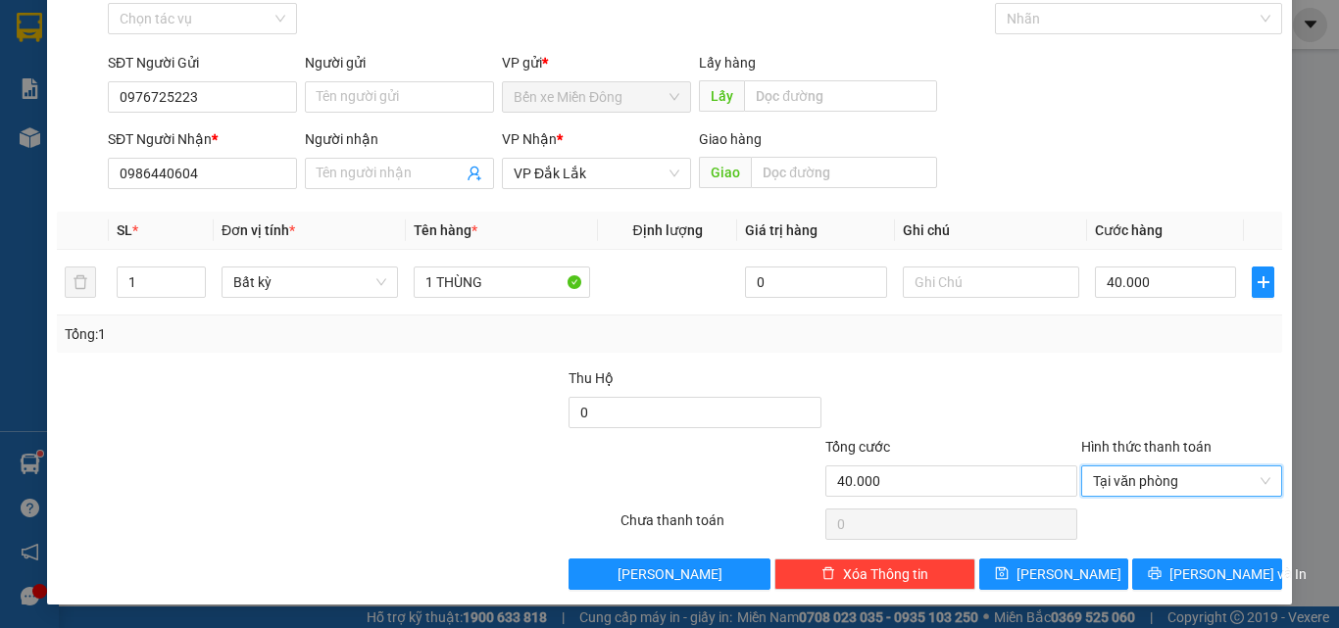
drag, startPoint x: 1211, startPoint y: 604, endPoint x: 1214, endPoint y: 593, distance: 11.2
click at [1213, 596] on div "TẠO ĐƠN HÀNG Yêu cầu xuất [PERSON_NAME] điện tử Transit Pickup Surcharge Ids Tr…" at bounding box center [669, 259] width 1245 height 692
click at [1215, 589] on button "[PERSON_NAME] và In" at bounding box center [1207, 574] width 150 height 31
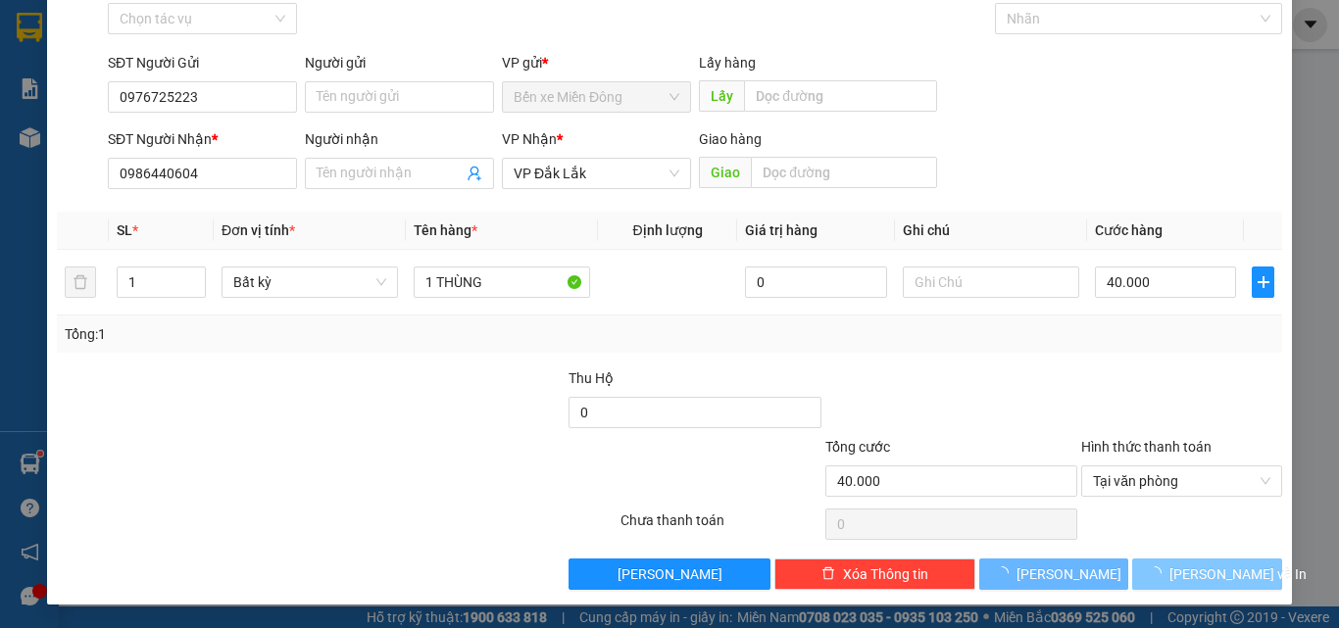
click at [1215, 589] on button "[PERSON_NAME] và In" at bounding box center [1207, 574] width 150 height 31
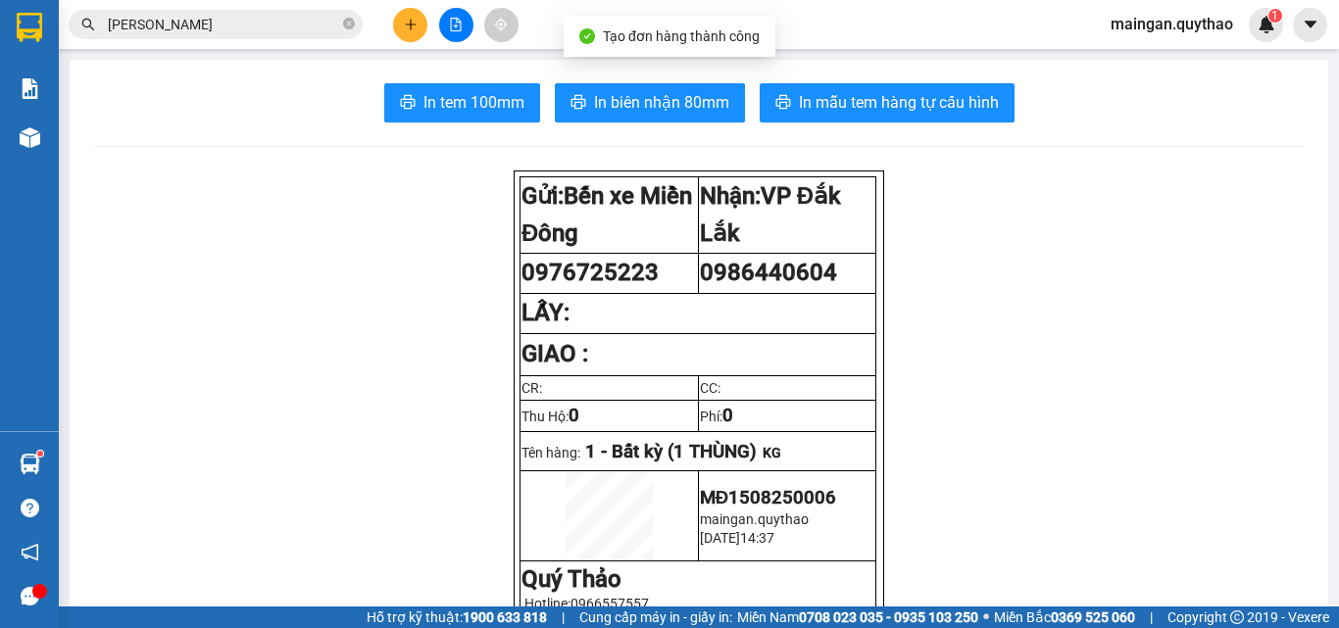
click at [703, 91] on span "In biên nhận 80mm" at bounding box center [661, 102] width 135 height 25
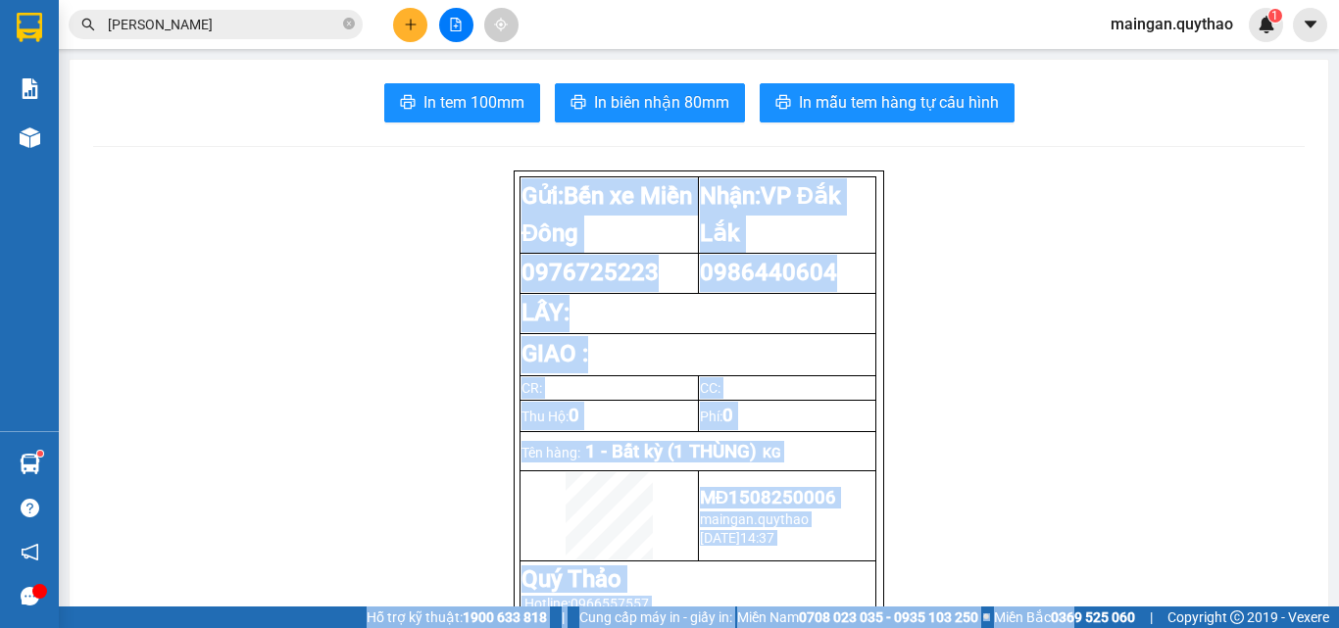
click at [1071, 623] on section "Kết quả [PERSON_NAME] ( 398 ) Bộ lọc Mã ĐH Trạng thái Món hàng Thu hộ [PERSON_N…" at bounding box center [669, 314] width 1339 height 628
